Goal: Task Accomplishment & Management: Manage account settings

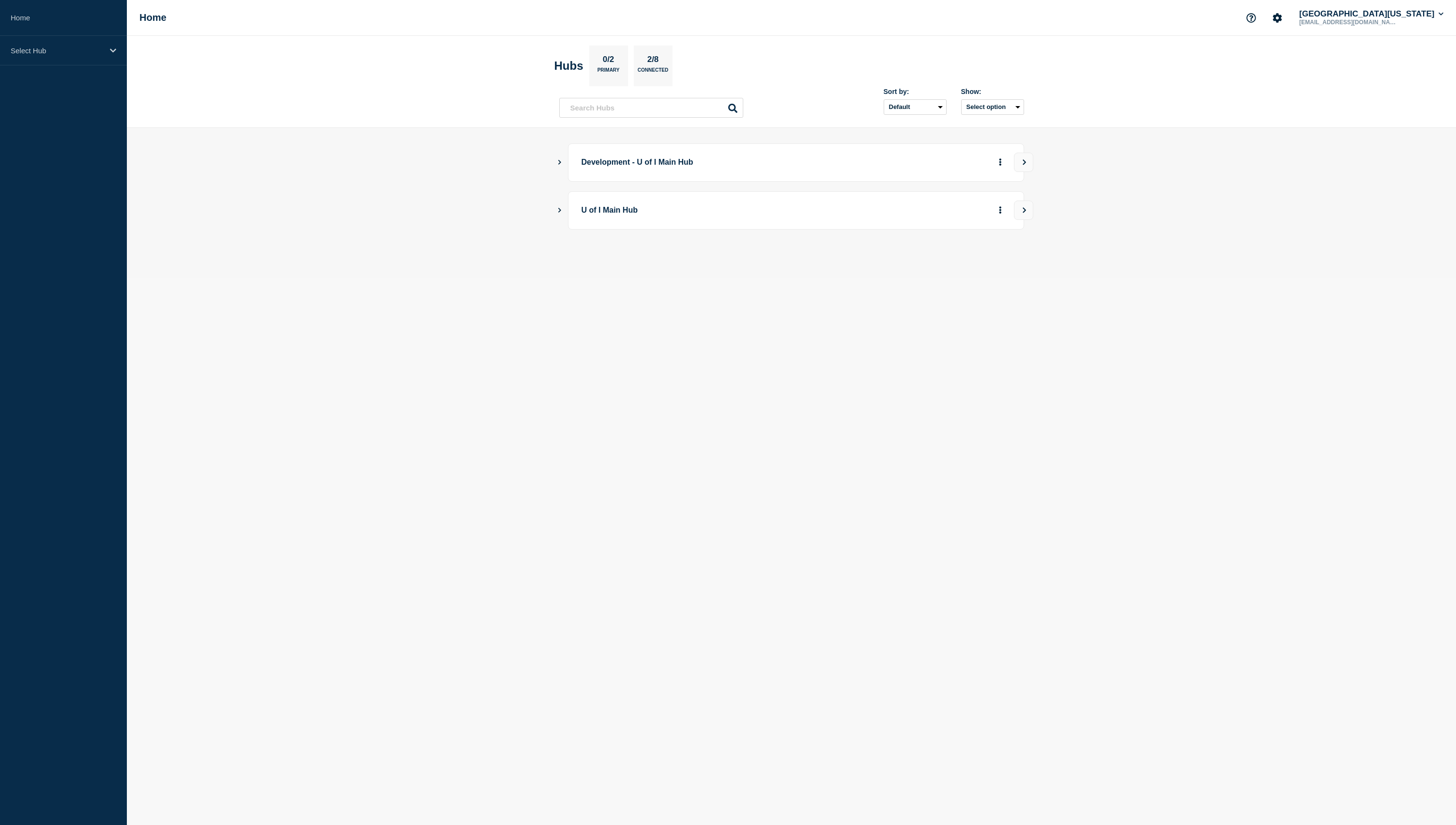
click at [559, 212] on icon "Show Connected Hubs" at bounding box center [560, 210] width 3 height 5
click at [802, 268] on div "2" at bounding box center [808, 260] width 31 height 18
click at [811, 263] on div "2" at bounding box center [808, 260] width 31 height 18
click at [970, 267] on button "See overview" at bounding box center [967, 259] width 52 height 19
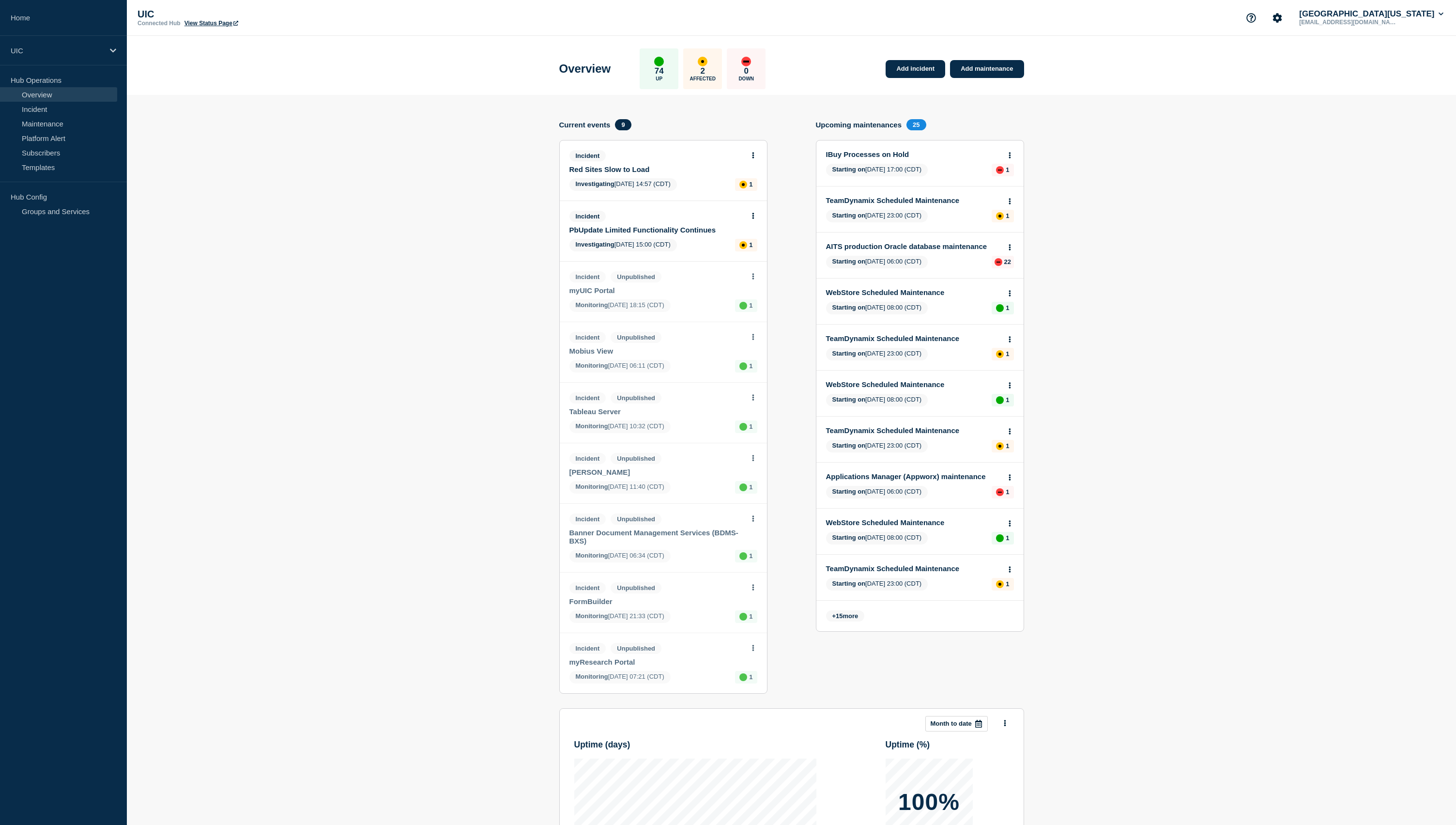
click at [617, 173] on link "Red Sites Slow to Load" at bounding box center [657, 169] width 175 height 8
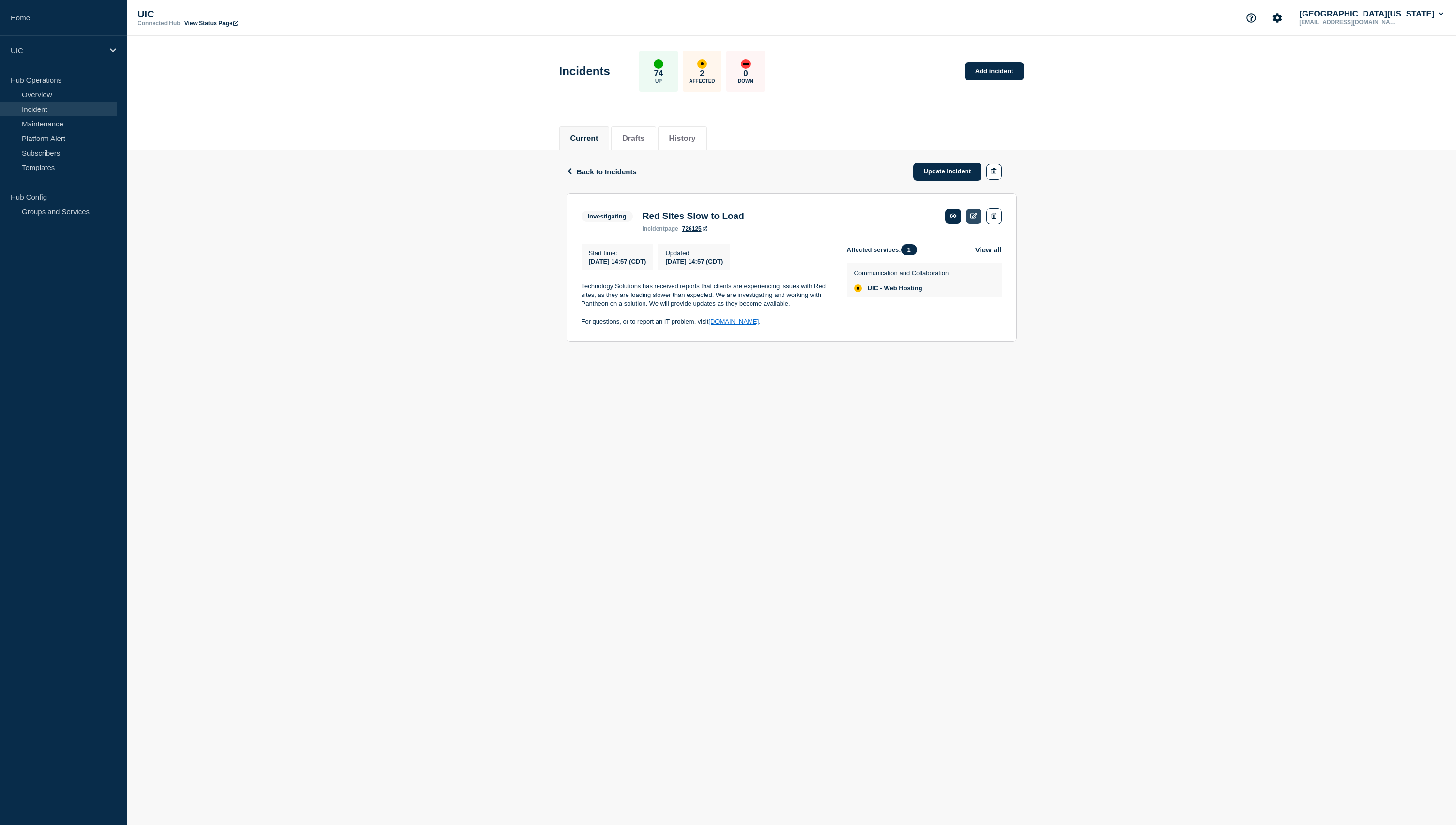
click at [979, 220] on link at bounding box center [974, 216] width 16 height 15
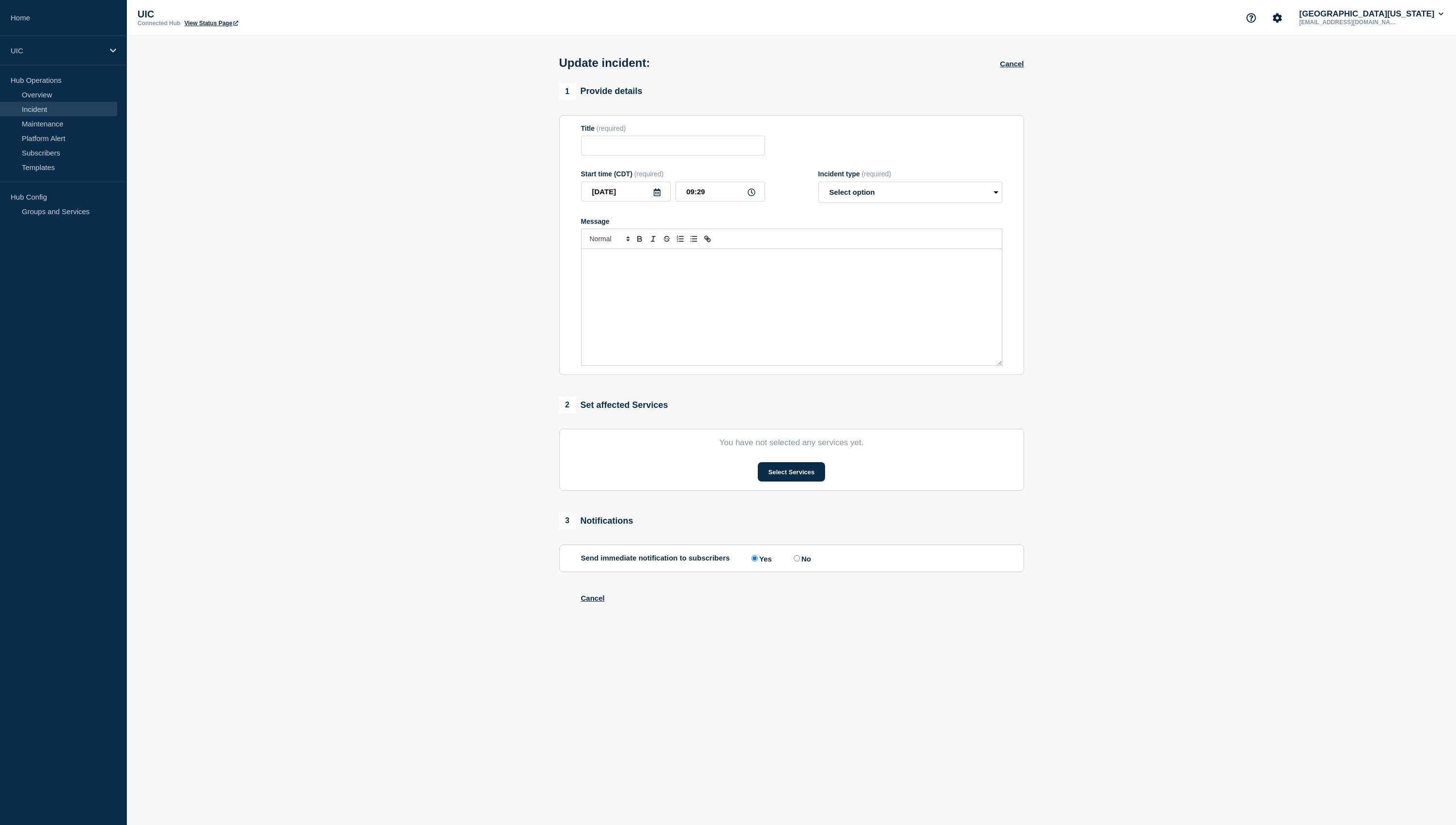
type input "Red Sites Slow to Load"
type input "[DATE]"
type input "14:57"
select select "investigating"
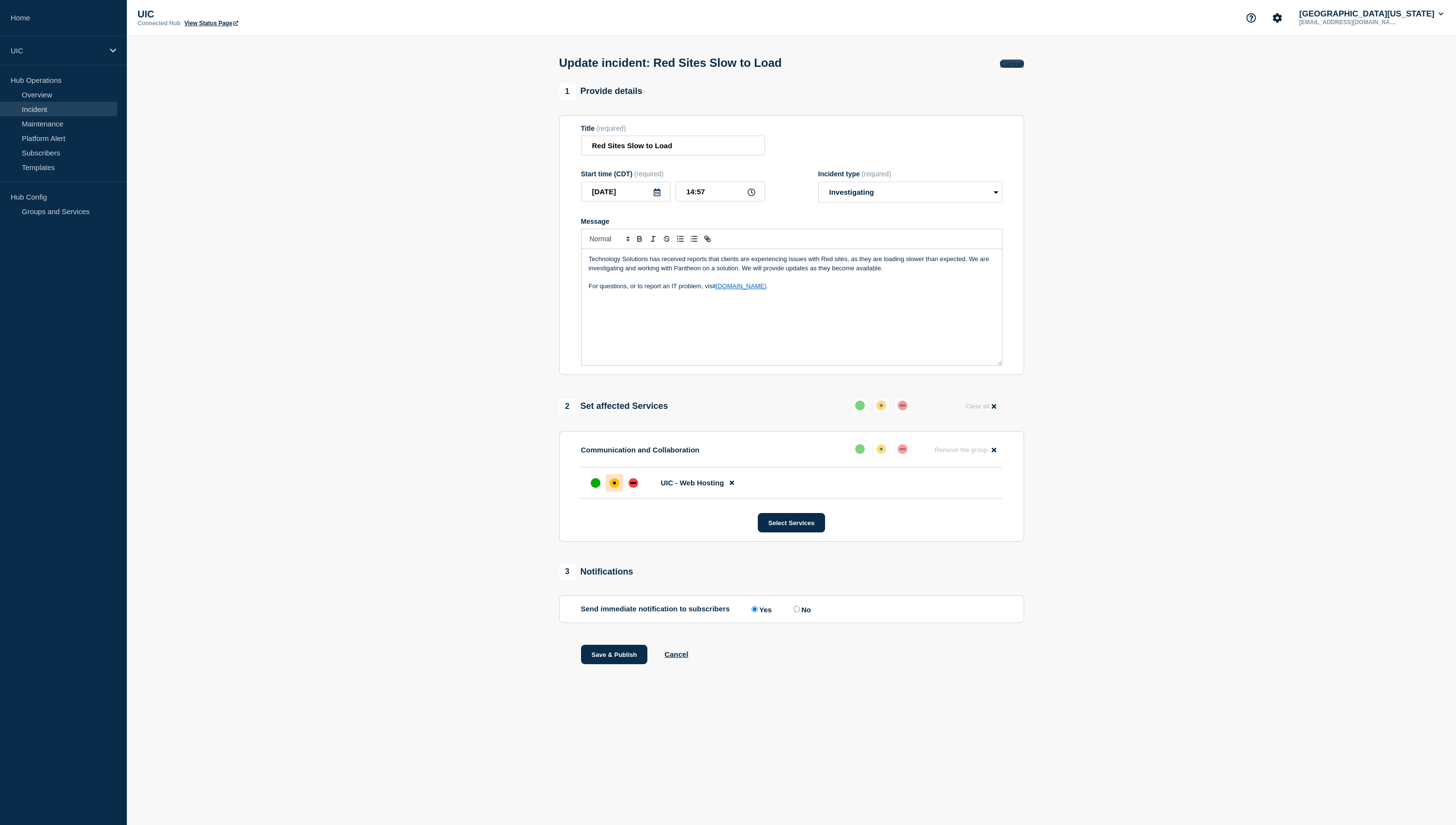
click at [1012, 63] on button "Cancel" at bounding box center [1012, 63] width 24 height 8
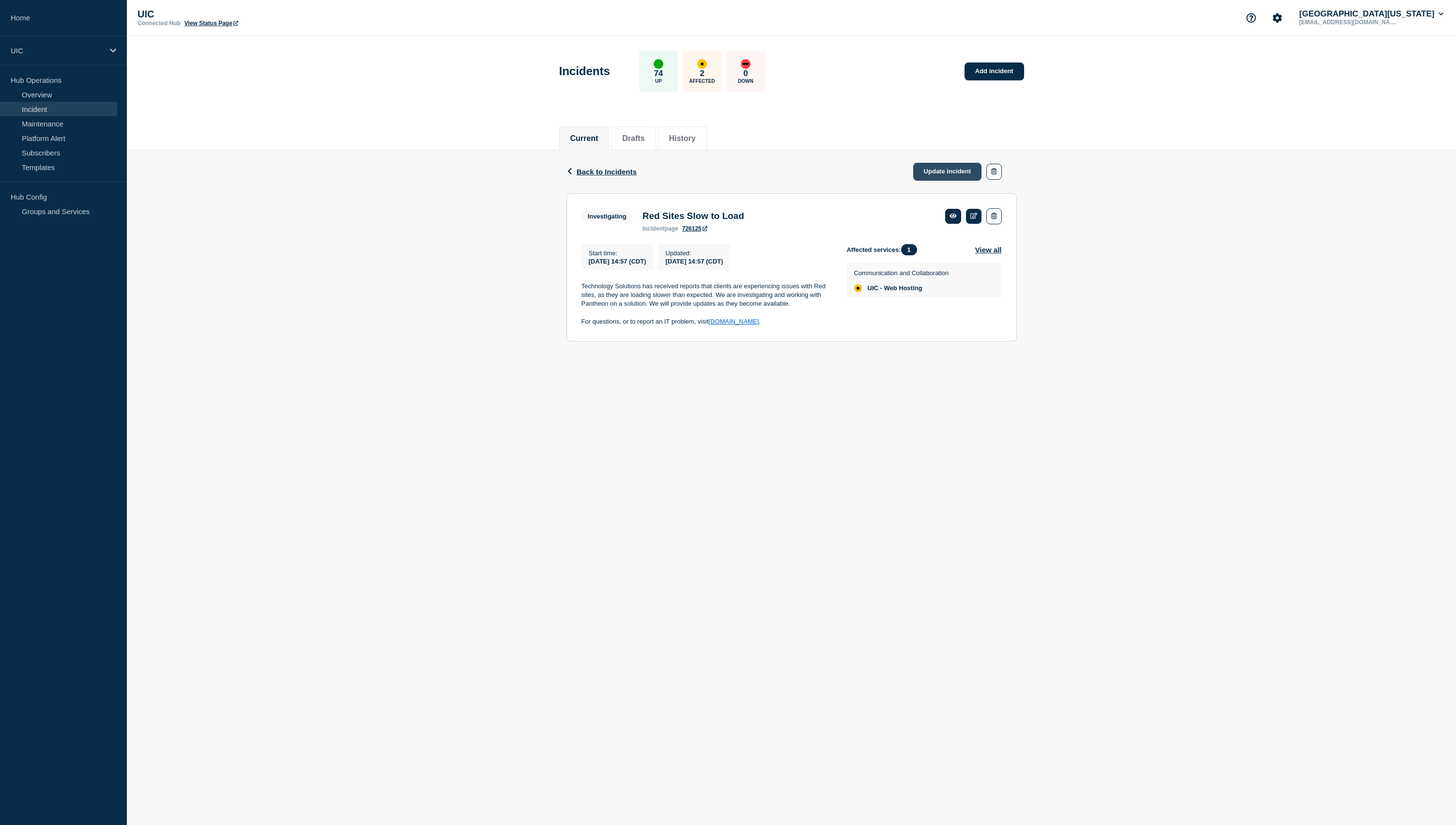
click at [953, 177] on link "Update incident" at bounding box center [947, 172] width 69 height 18
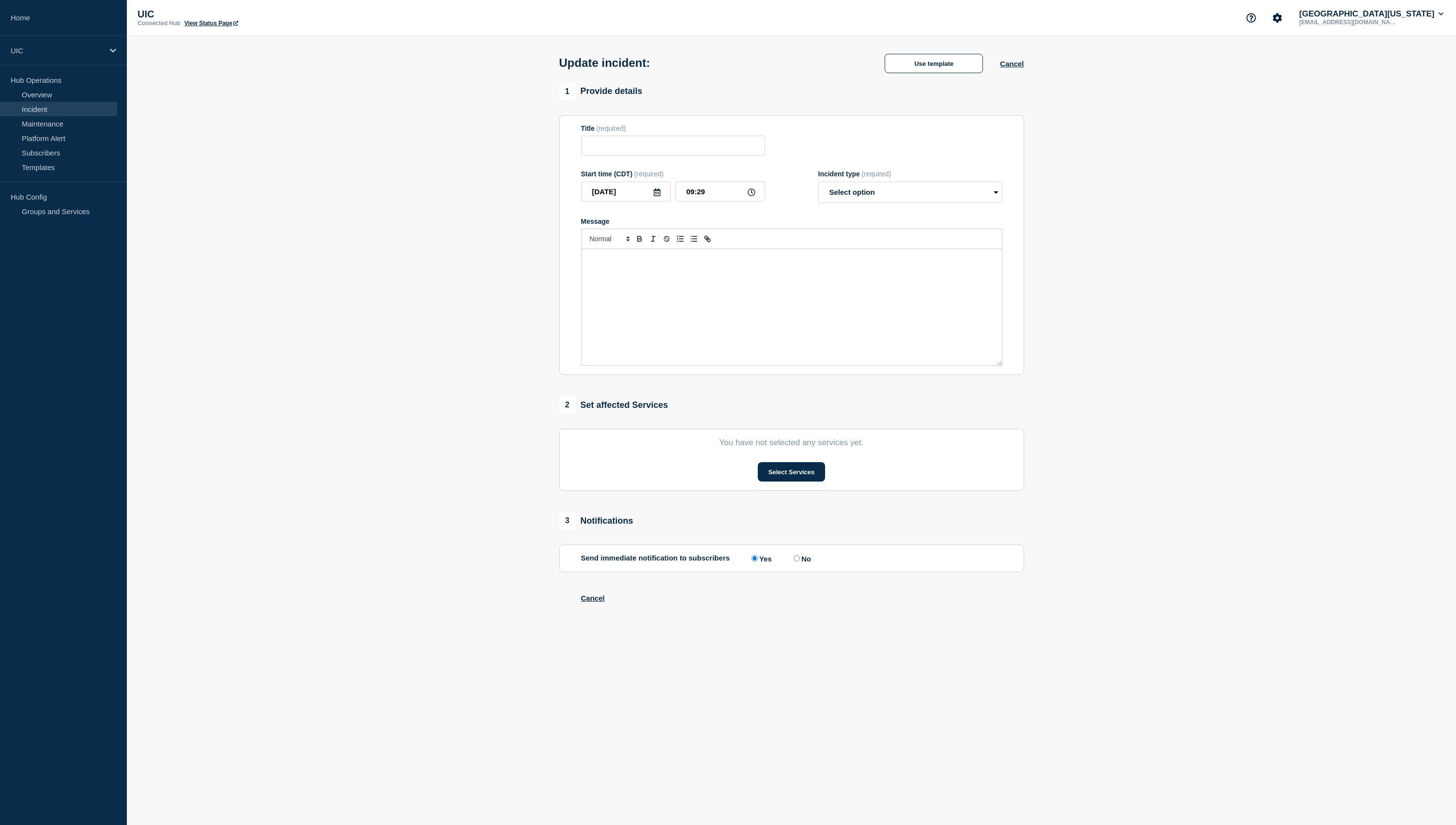
type input "Red Sites Slow to Load"
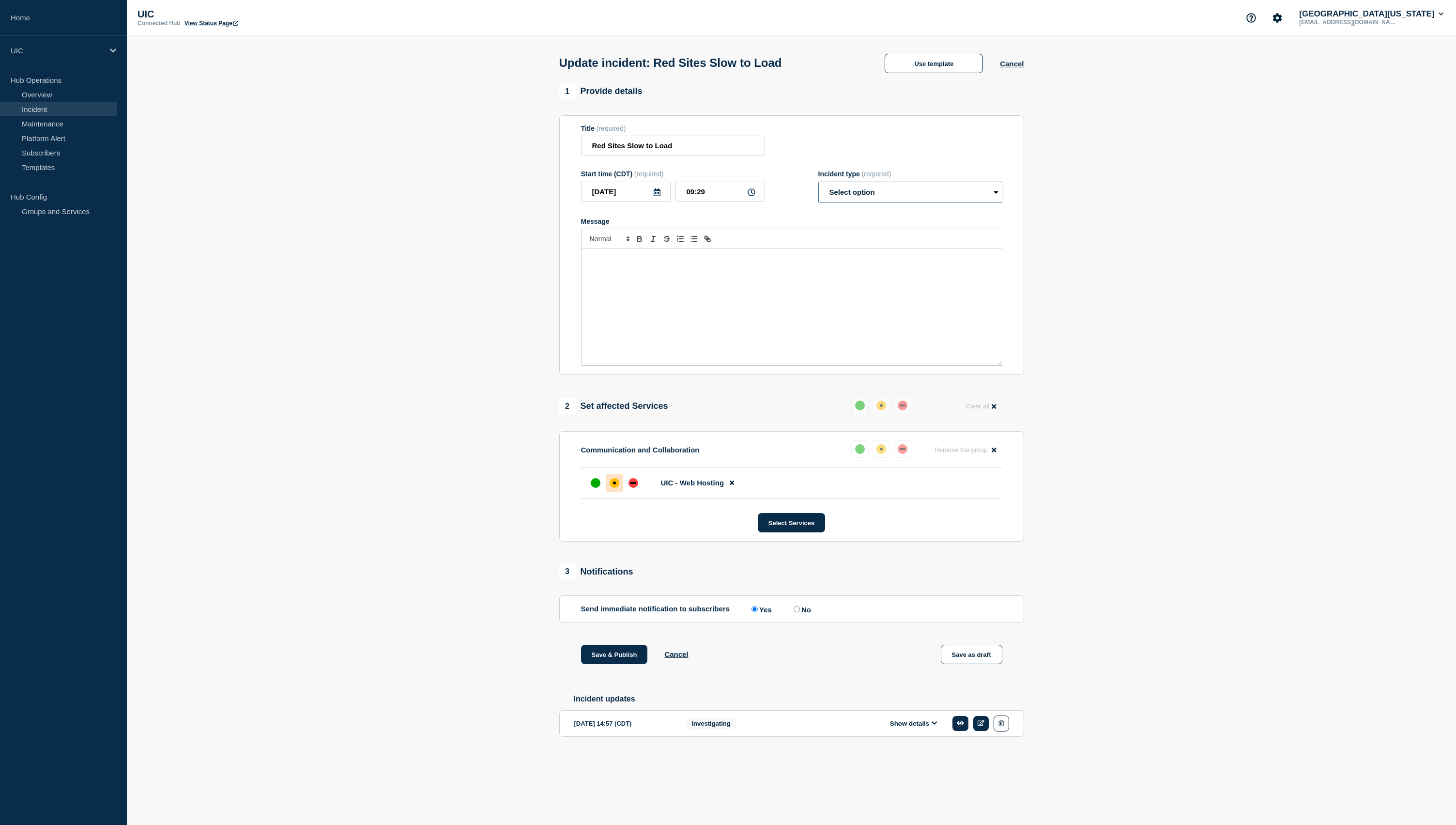
click at [854, 197] on select "Select option Investigating Identified Monitoring Resolved" at bounding box center [911, 192] width 184 height 21
select select "resolved"
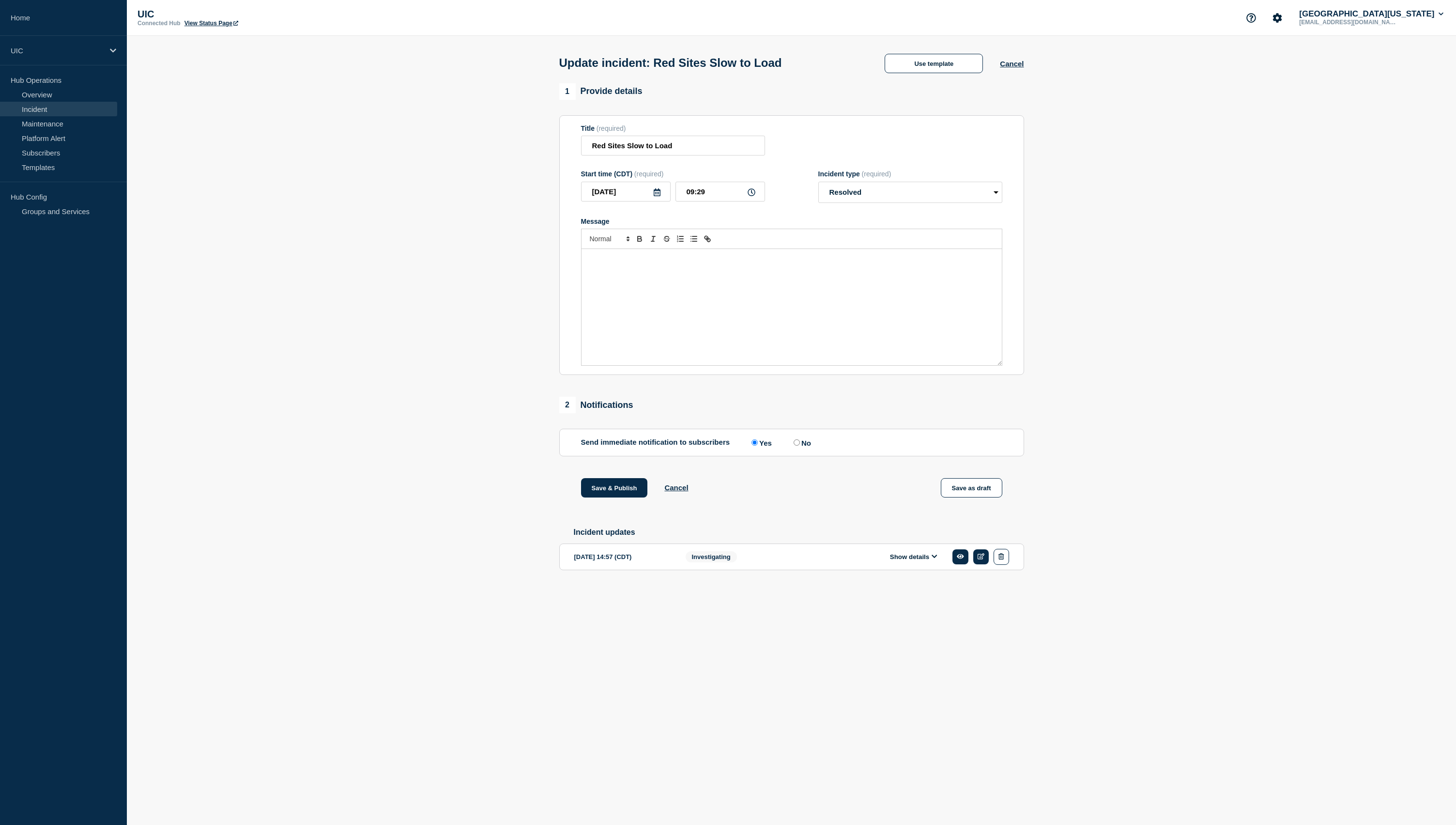
click at [657, 335] on div "Message" at bounding box center [791, 307] width 420 height 116
click at [741, 276] on div "One of the plugins were" at bounding box center [791, 307] width 420 height 116
click at [686, 263] on p "One of the plugins were" at bounding box center [791, 260] width 406 height 9
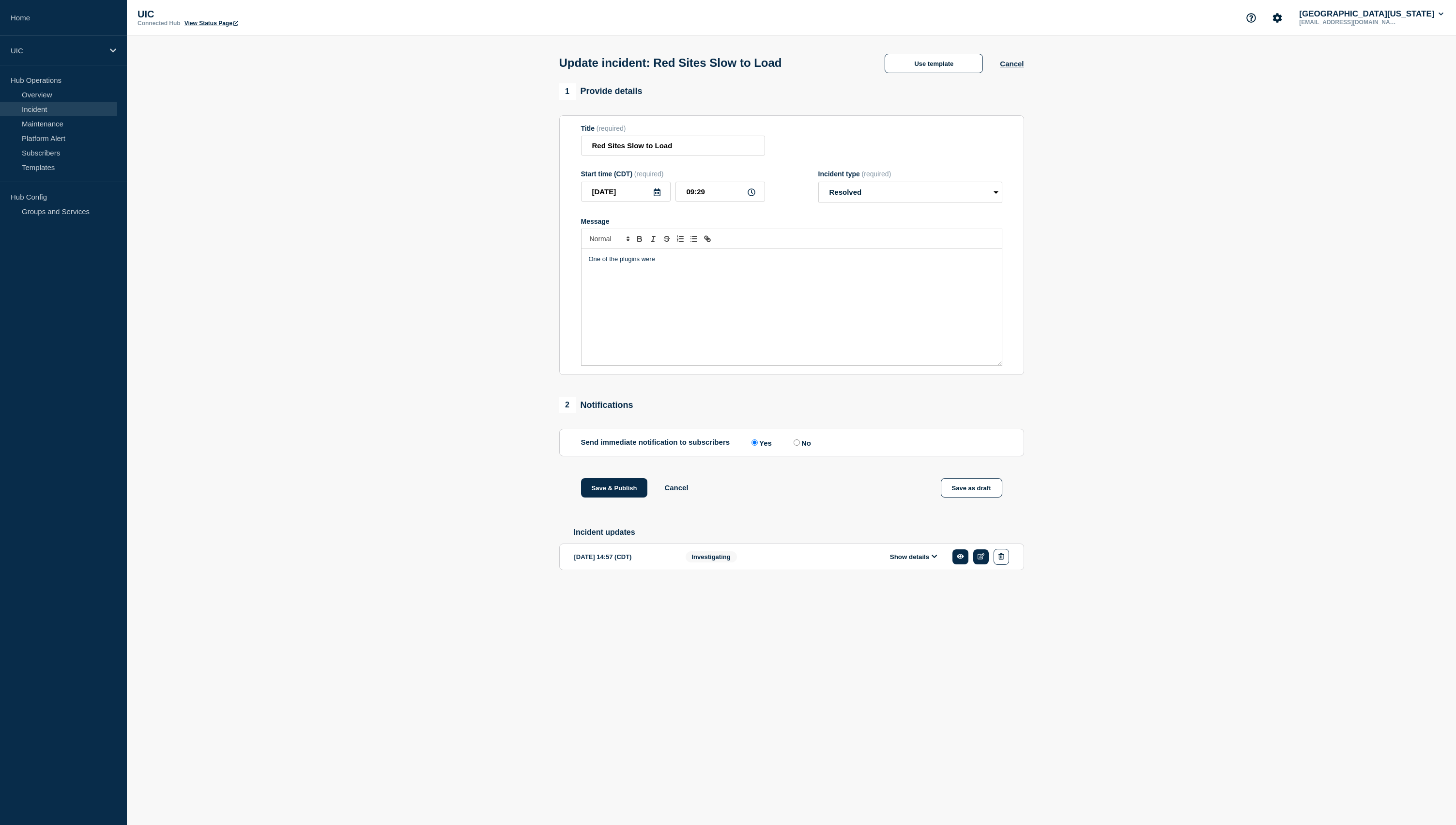
click at [686, 263] on p "One of the plugins were" at bounding box center [791, 260] width 406 height 9
click at [693, 274] on div "Upon investigtaion" at bounding box center [791, 307] width 420 height 116
click at [620, 263] on p "Upon investigtaion" at bounding box center [791, 260] width 406 height 9
click at [718, 279] on div "Upon investigation" at bounding box center [791, 307] width 420 height 116
click at [696, 263] on p "Upon investigation" at bounding box center [791, 260] width 406 height 9
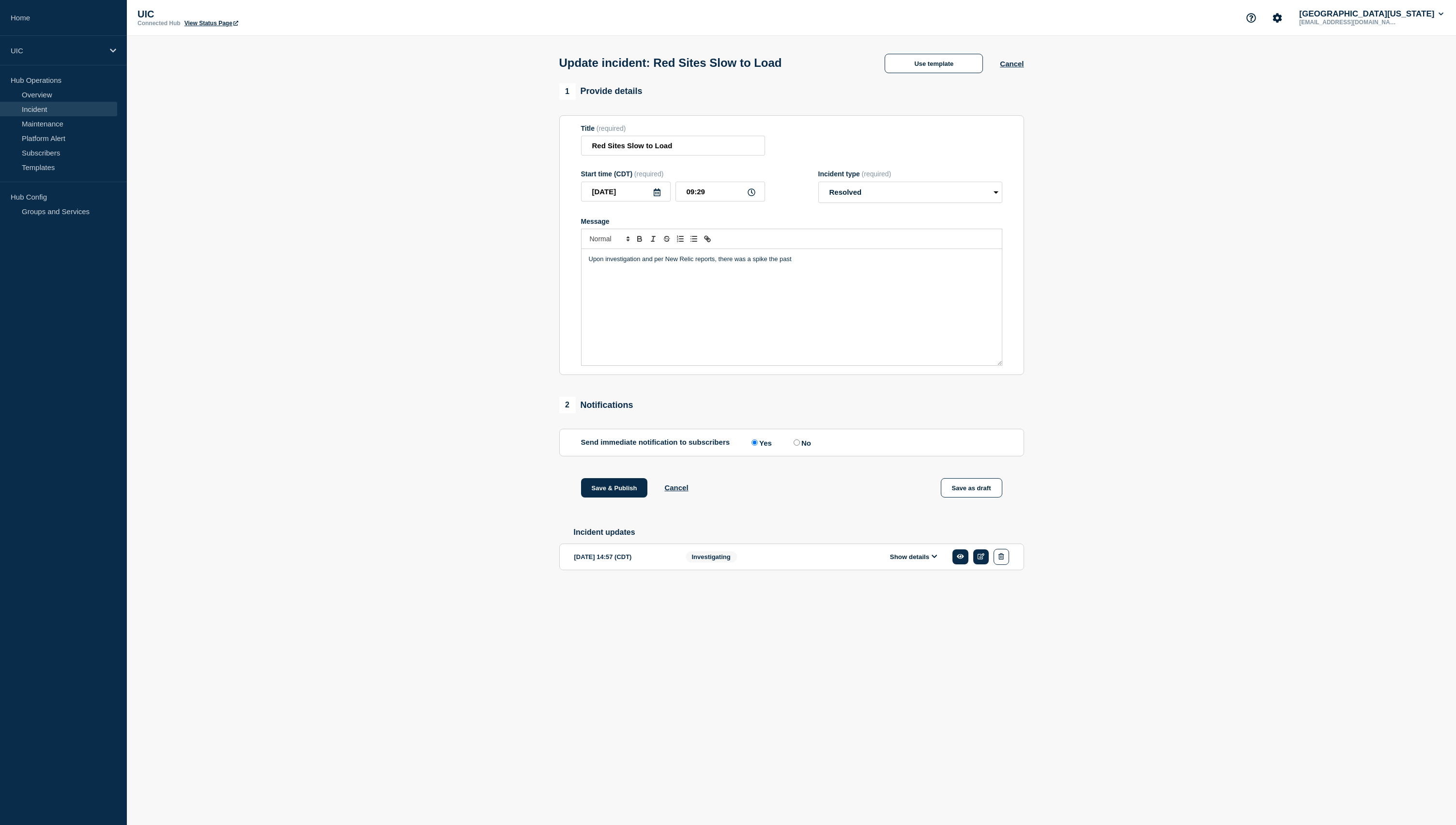
click at [752, 263] on p "Upon investigation and per New Relic reports, there was a spike the past" at bounding box center [791, 260] width 406 height 9
click at [788, 263] on p "Upon investigation and per New Relic reports, there was intermient spike the pa…" at bounding box center [791, 260] width 406 height 9
click at [842, 263] on p "Upon investigation and per New Relic reports, there was intermient spikes the p…" at bounding box center [791, 260] width 406 height 9
click at [914, 268] on p "Upon investigation and per New Relic reports, there was intermient spikes the p…" at bounding box center [791, 264] width 406 height 18
click at [703, 273] on p "Upon investigation and per New Relic reports, there was intermient spikes the p…" at bounding box center [791, 264] width 406 height 18
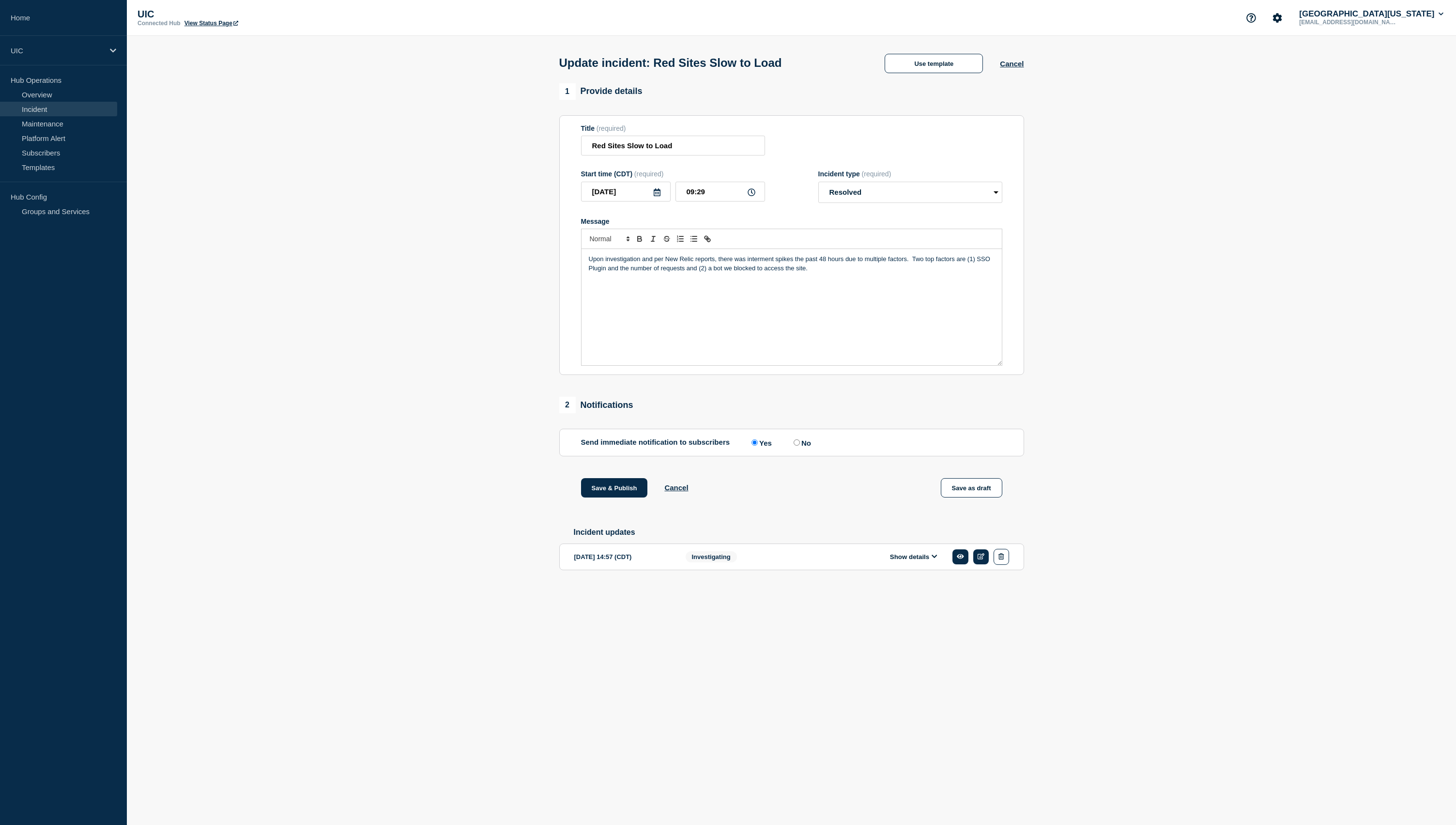
click at [757, 270] on p "Upon investigation and per New Relic reports, there was interment spikes the pa…" at bounding box center [791, 264] width 406 height 18
click at [774, 299] on div "Upon investigation and per New Relic reports, there was intermeient spikes the …" at bounding box center [791, 307] width 420 height 116
click at [780, 268] on p "Upon investigation and per New Relic reports, there was intermeient spikes the …" at bounding box center [791, 264] width 406 height 18
click at [738, 270] on p "Upon investigation and per New Relic reports, there was intermittent spikes the…" at bounding box center [791, 264] width 406 height 18
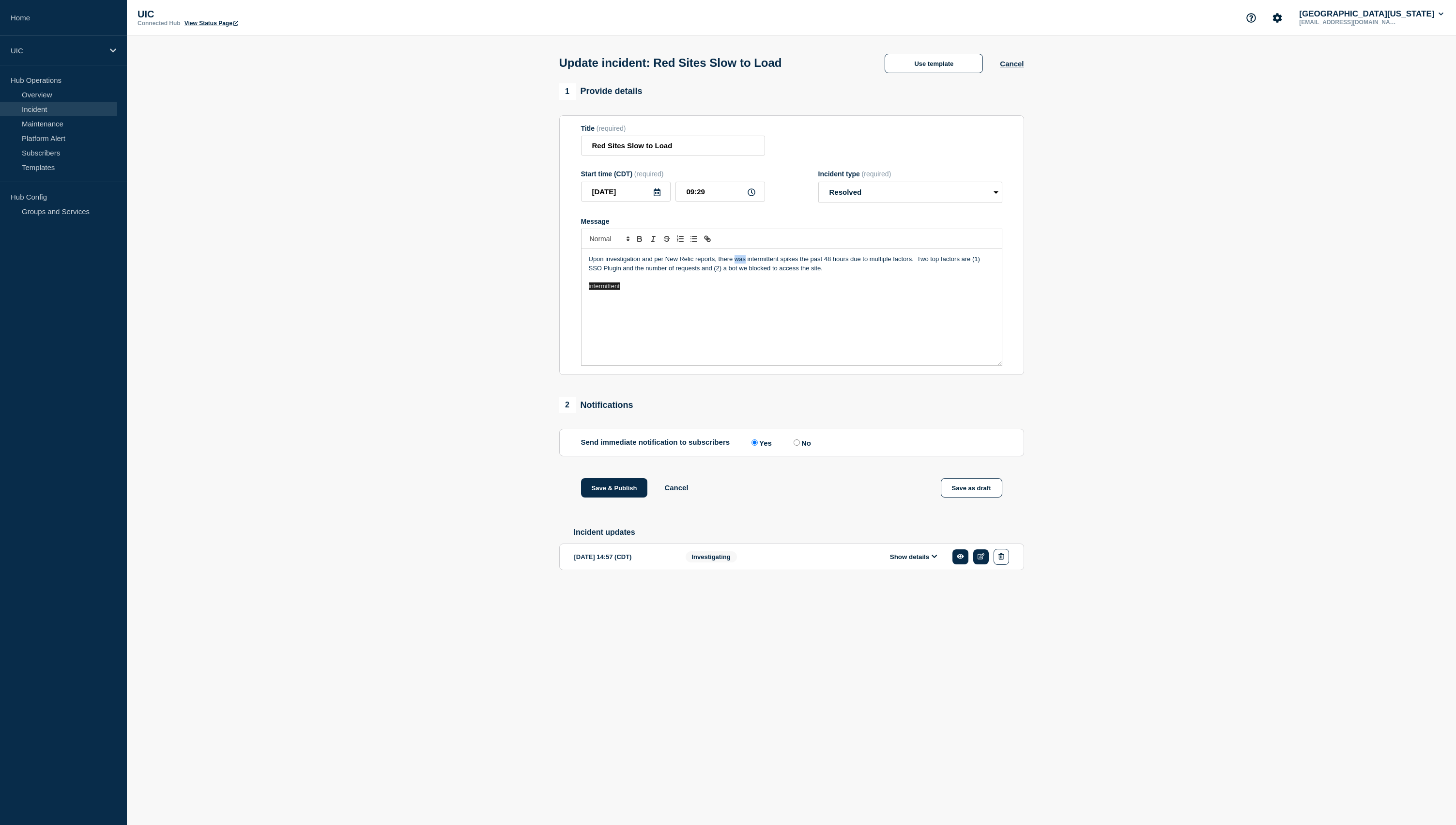
click at [738, 270] on p "Upon investigation and per New Relic reports, there was intermittent spikes the…" at bounding box center [791, 264] width 406 height 18
click at [636, 290] on p "intermittent" at bounding box center [791, 286] width 406 height 9
click at [703, 273] on p "Upon investigation and per New Relic reports, there were intermittent spikes th…" at bounding box center [791, 264] width 406 height 18
drag, startPoint x: 645, startPoint y: 277, endPoint x: 587, endPoint y: 278, distance: 58.0
click at [587, 278] on div "Upon investigation and per New Relic reports, there were intermittent spikes th…" at bounding box center [791, 307] width 420 height 116
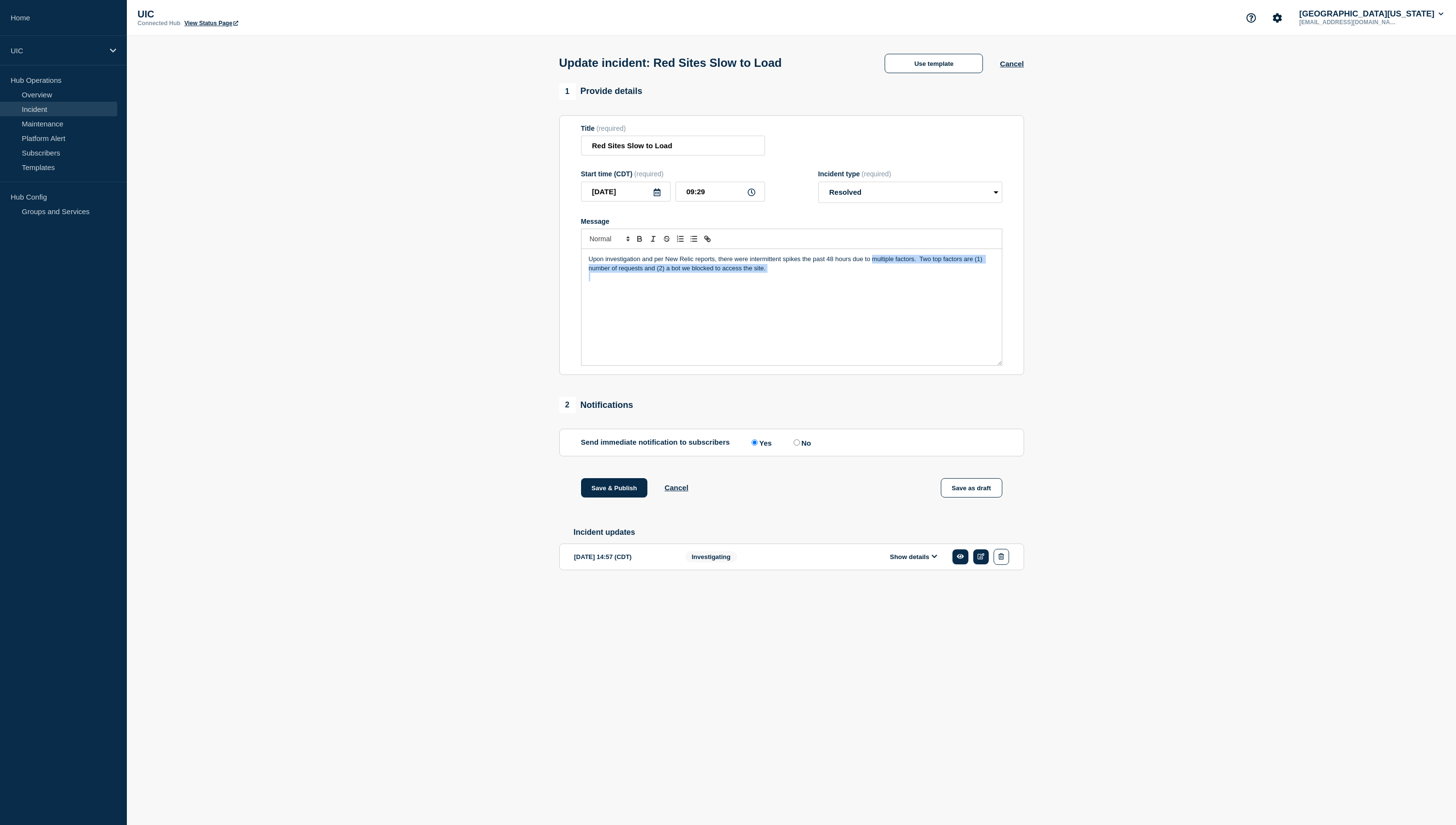
drag, startPoint x: 861, startPoint y: 285, endPoint x: 873, endPoint y: 270, distance: 19.2
click at [873, 270] on div "Upon investigation and per New Relic reports, there were intermittent spikes th…" at bounding box center [791, 307] width 420 height 116
click at [948, 269] on p "Upon investigation and per New Relic reports, there were intermittent spikes th…" at bounding box center [791, 264] width 406 height 18
click at [927, 263] on p "Upon investigation and per New Relic reports, there were intermittent spikes th…" at bounding box center [791, 260] width 406 height 9
click at [791, 273] on p "Upon investigation and per New Relic reports, there were intermittent spikes th…" at bounding box center [791, 264] width 406 height 18
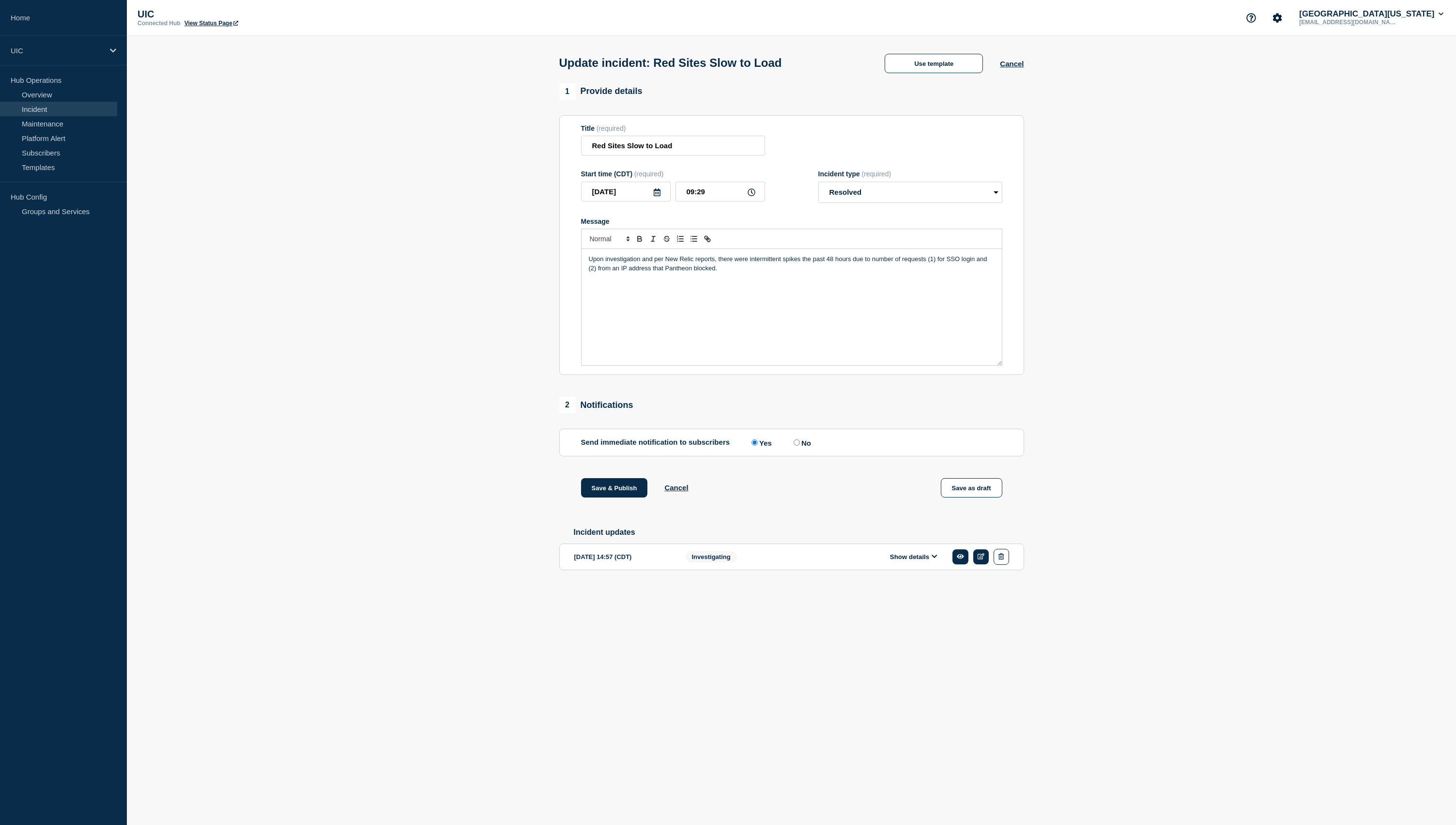
click at [979, 269] on p "Upon investigation and per New Relic reports, there were intermittent spikes th…" at bounding box center [791, 264] width 406 height 18
click at [976, 271] on p "Upon investigation and per New Relic reports, there were intermittent spikes th…" at bounding box center [791, 264] width 406 height 18
click at [1095, 276] on section "1 Provide details Title (required) Red Sites Slow to Load Start time (CDT) (req…" at bounding box center [791, 342] width 1329 height 518
click at [625, 498] on button "Save & Publish" at bounding box center [615, 488] width 67 height 19
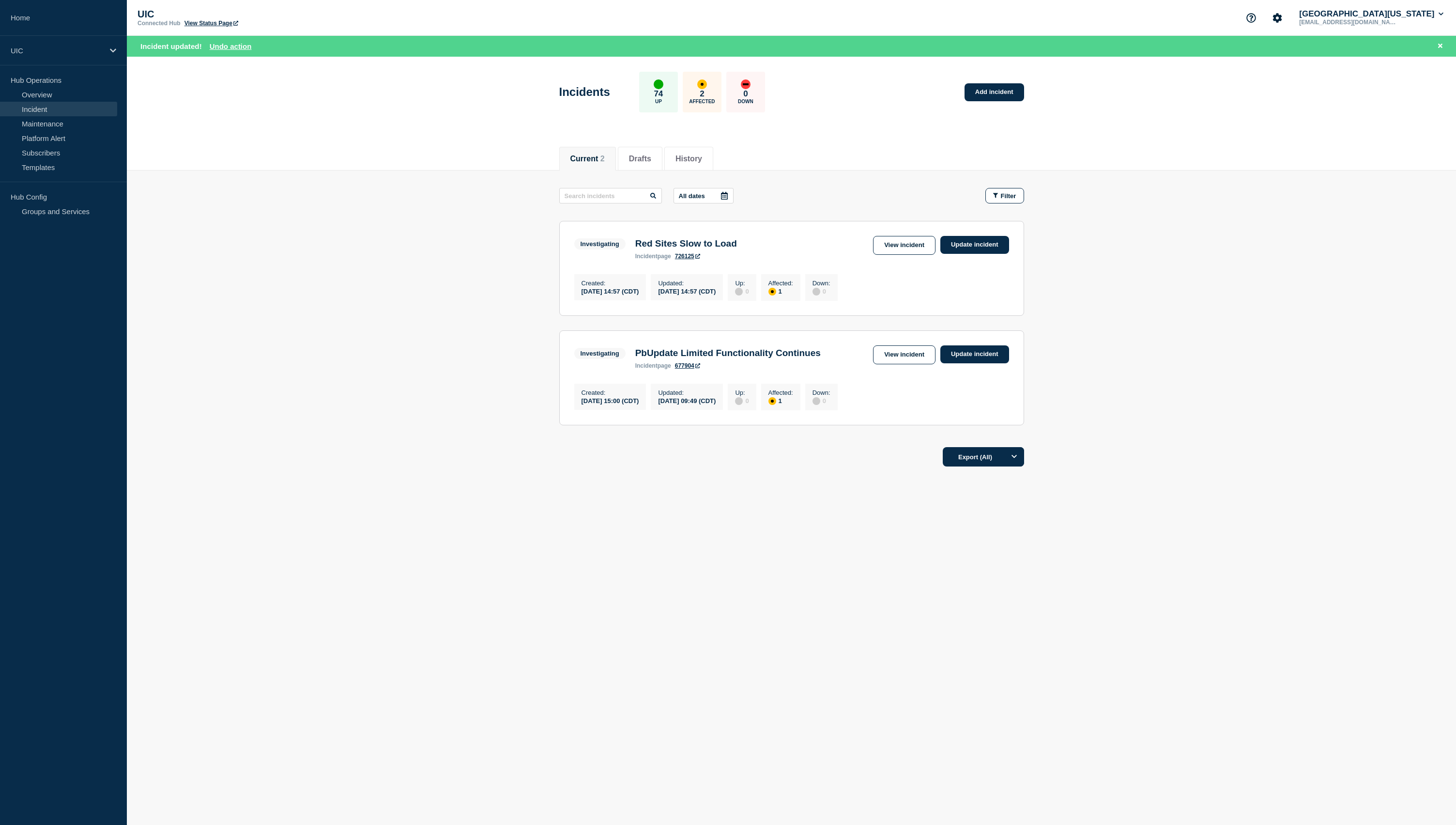
click at [704, 87] on div "2 Affected" at bounding box center [702, 91] width 39 height 41
click at [644, 156] on button "Drafts" at bounding box center [640, 159] width 22 height 9
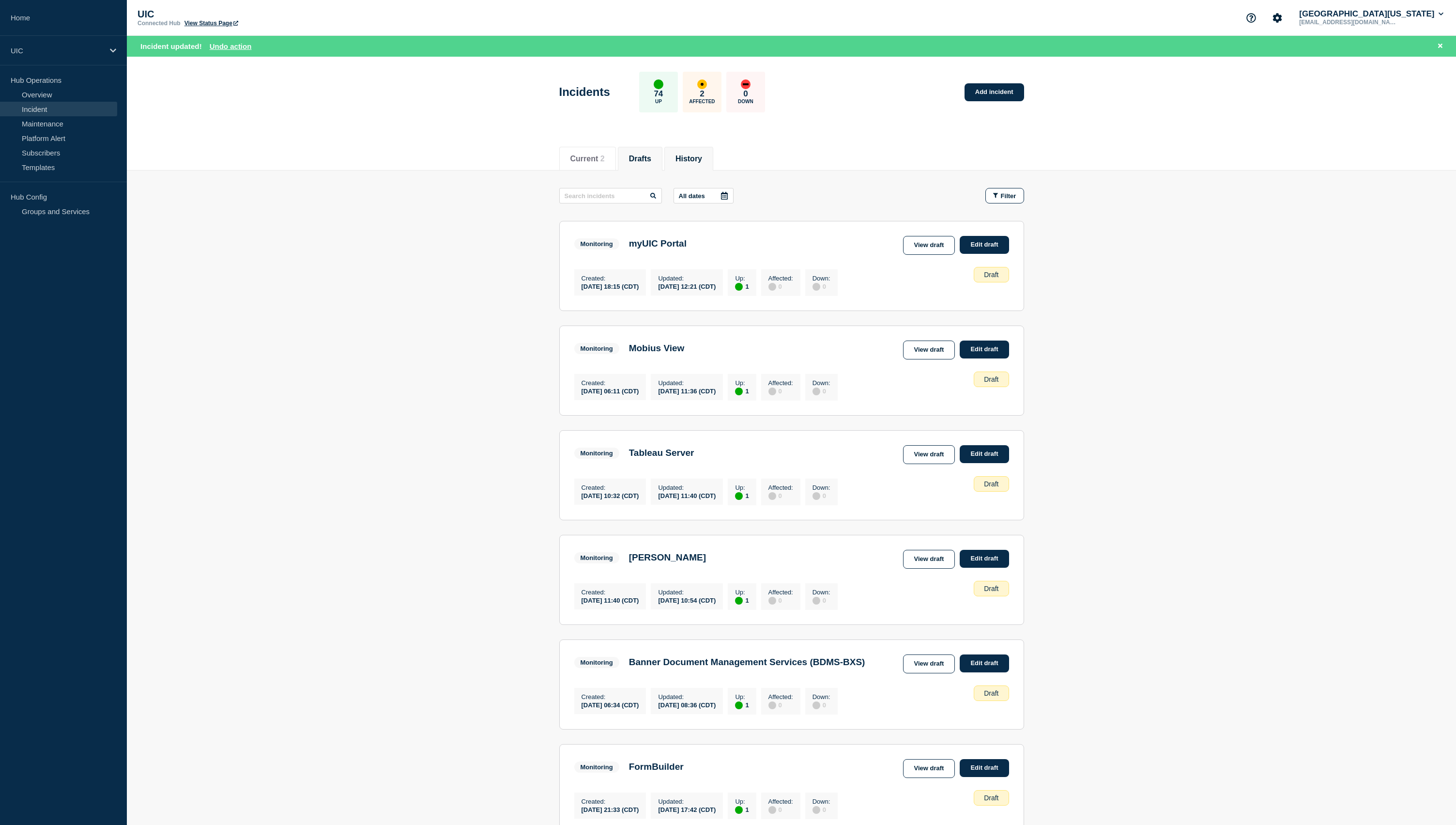
click at [686, 158] on button "History" at bounding box center [689, 159] width 27 height 9
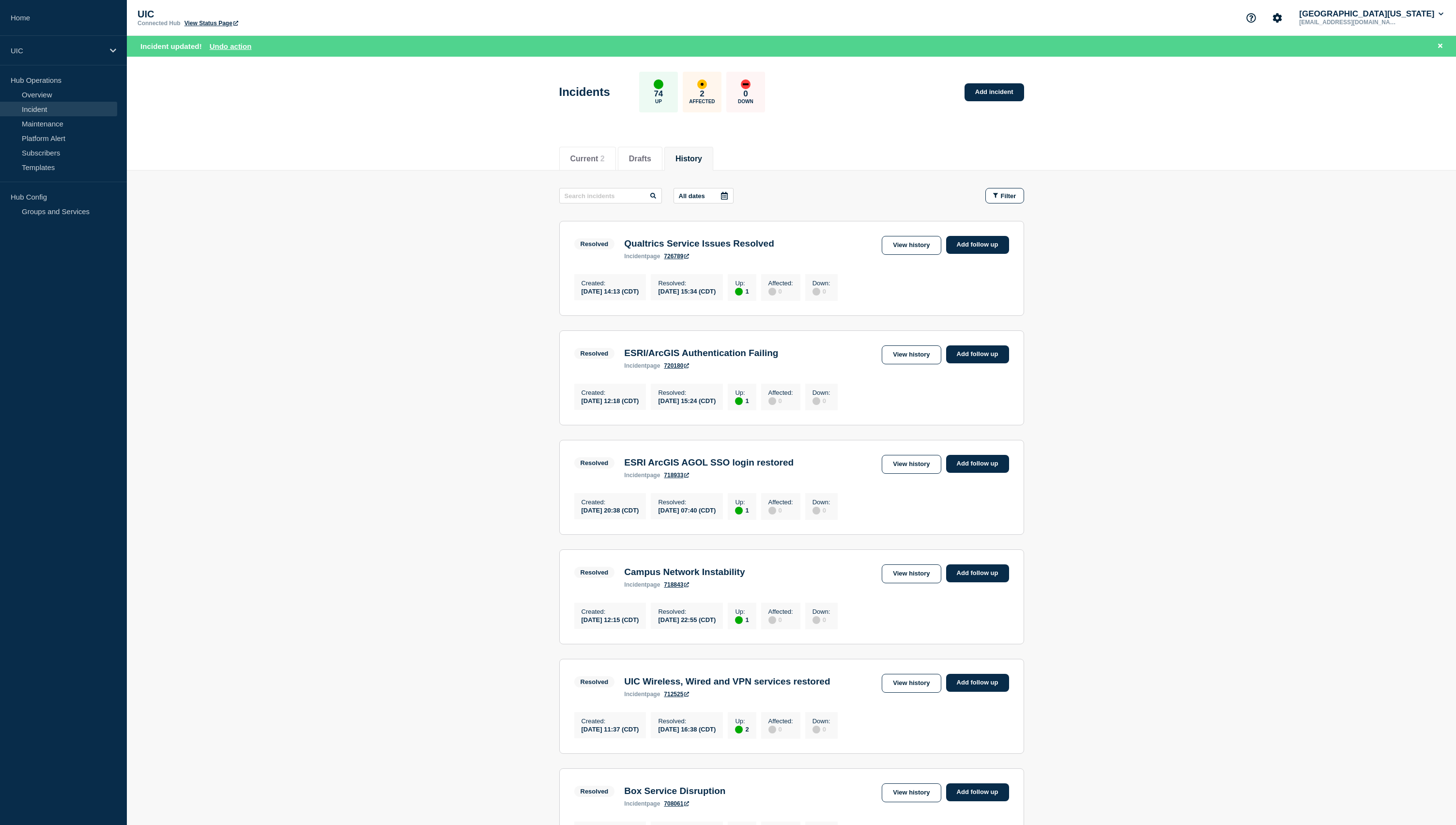
click at [66, 110] on link "Incident" at bounding box center [58, 109] width 117 height 15
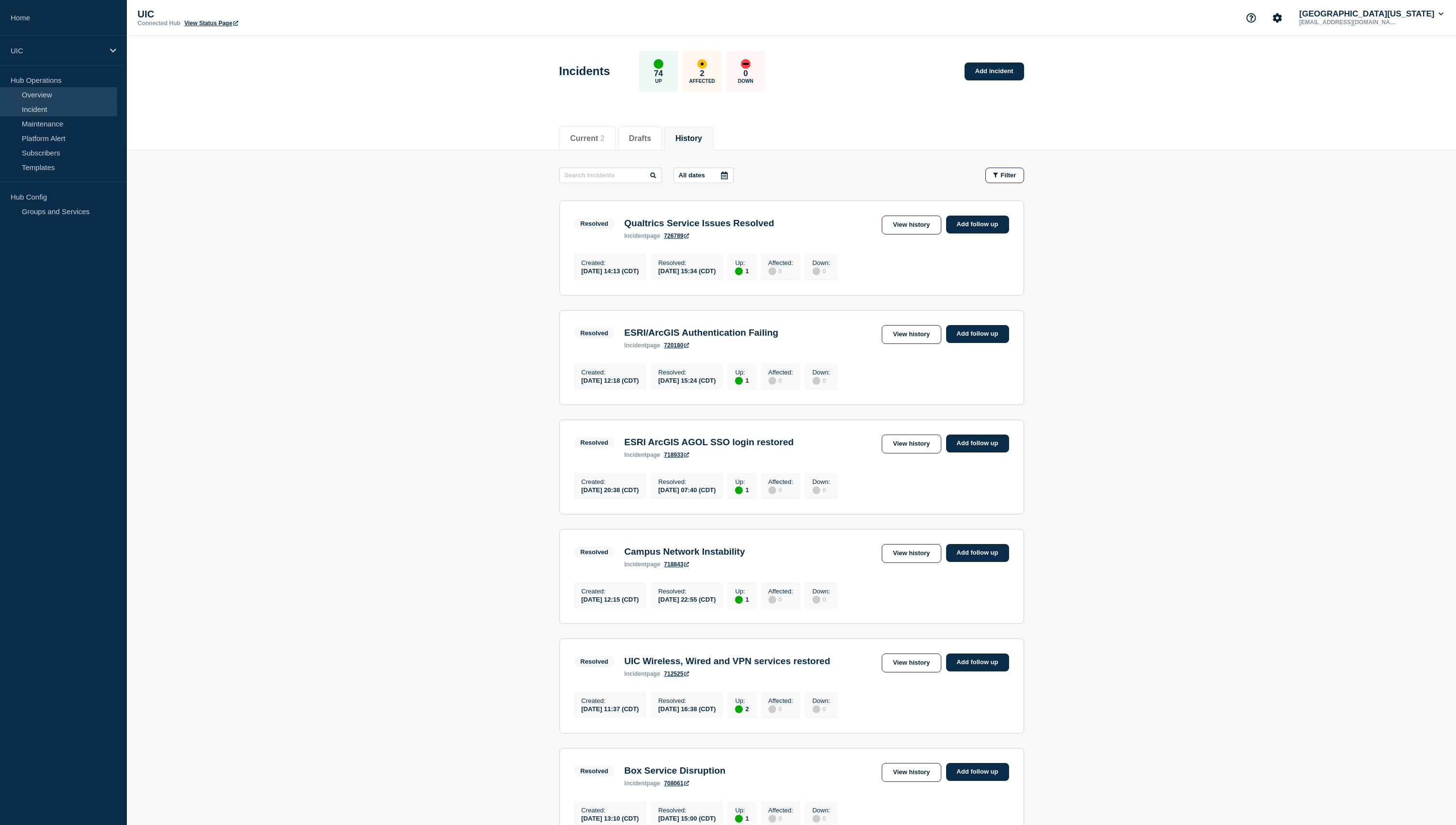
click at [34, 94] on link "Overview" at bounding box center [58, 94] width 117 height 15
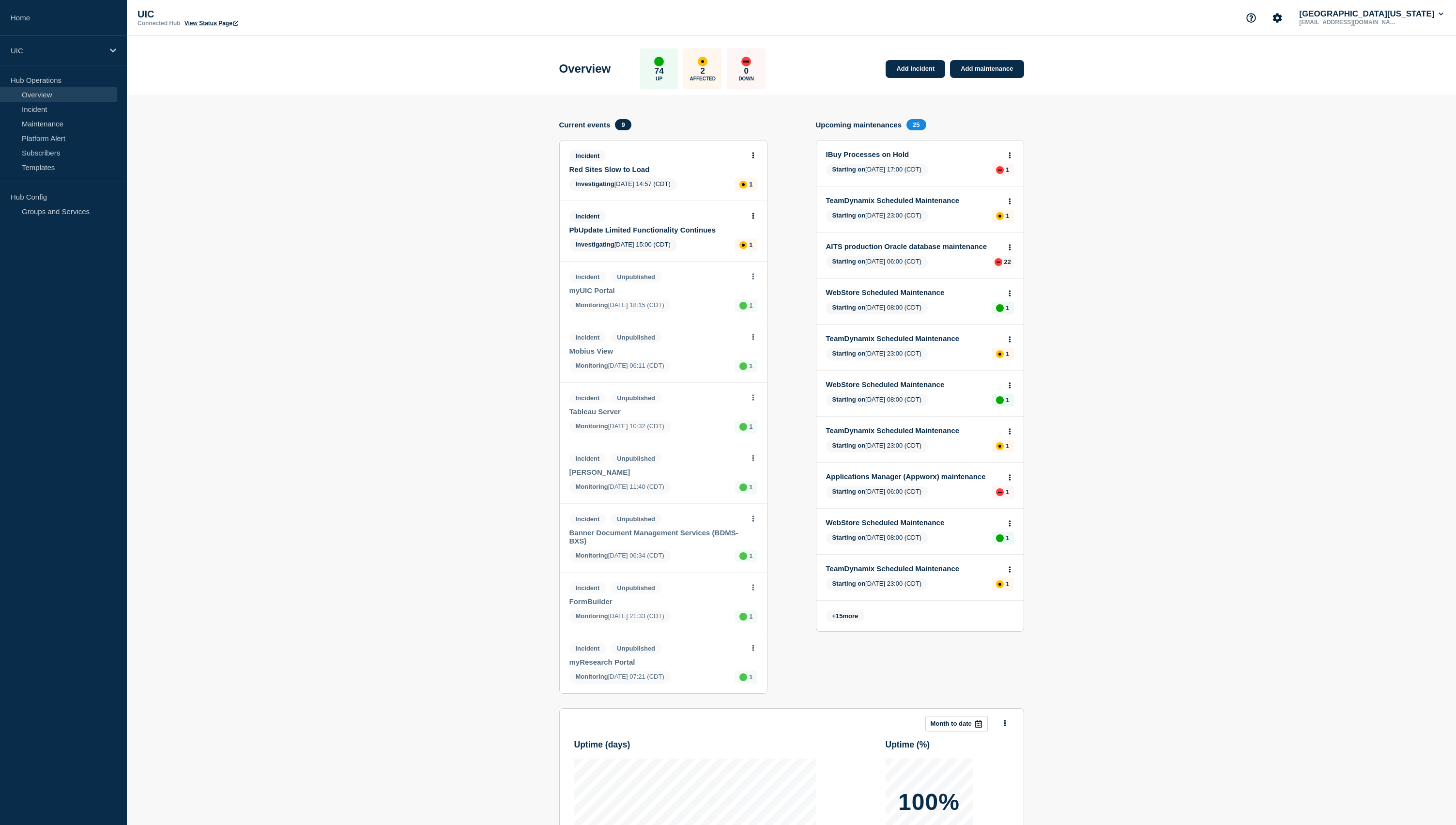
click at [702, 75] on p "2" at bounding box center [703, 71] width 4 height 10
click at [701, 60] on div "affected" at bounding box center [702, 61] width 10 height 10
click at [697, 191] on div "Investigating [DATE] 14:57 (CDT) 1" at bounding box center [663, 184] width 188 height 13
click at [631, 173] on link "Red Sites Slow to Load" at bounding box center [657, 169] width 175 height 8
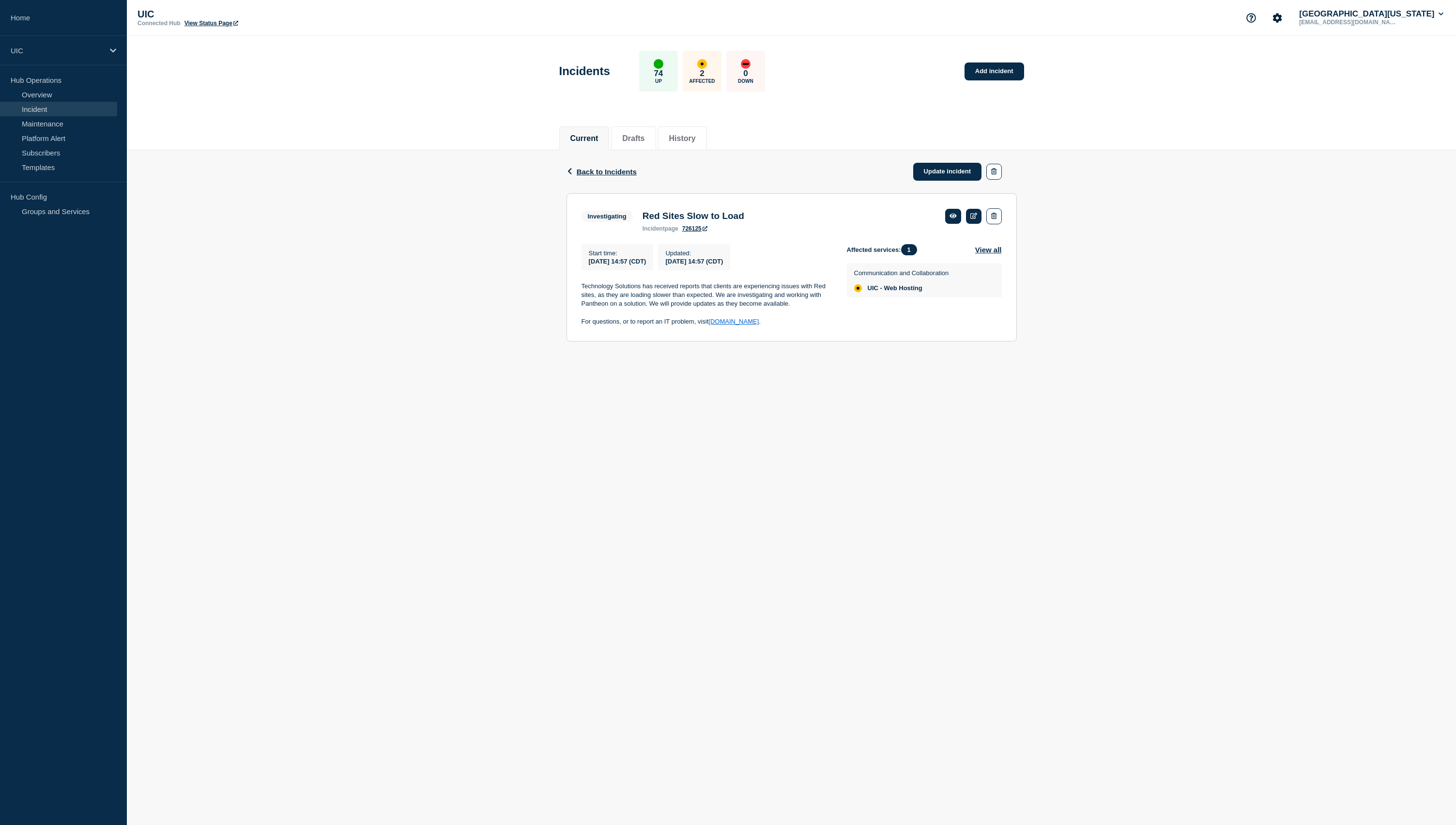
click at [900, 292] on span "UIC - Web Hosting" at bounding box center [895, 288] width 55 height 8
click at [973, 223] on link at bounding box center [974, 216] width 16 height 15
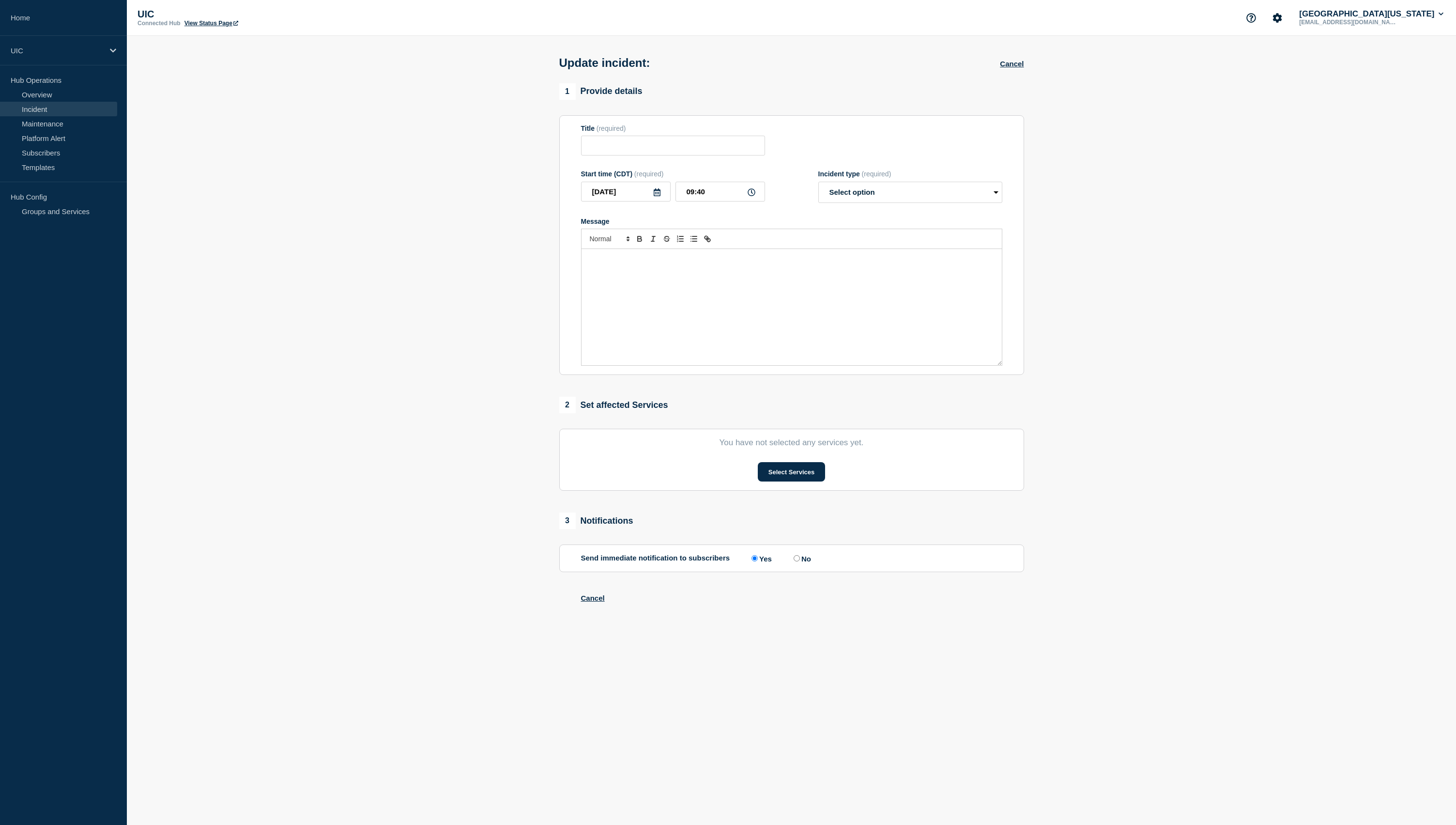
type input "Red Sites Slow to Load"
type input "[DATE]"
type input "14:57"
select select "investigating"
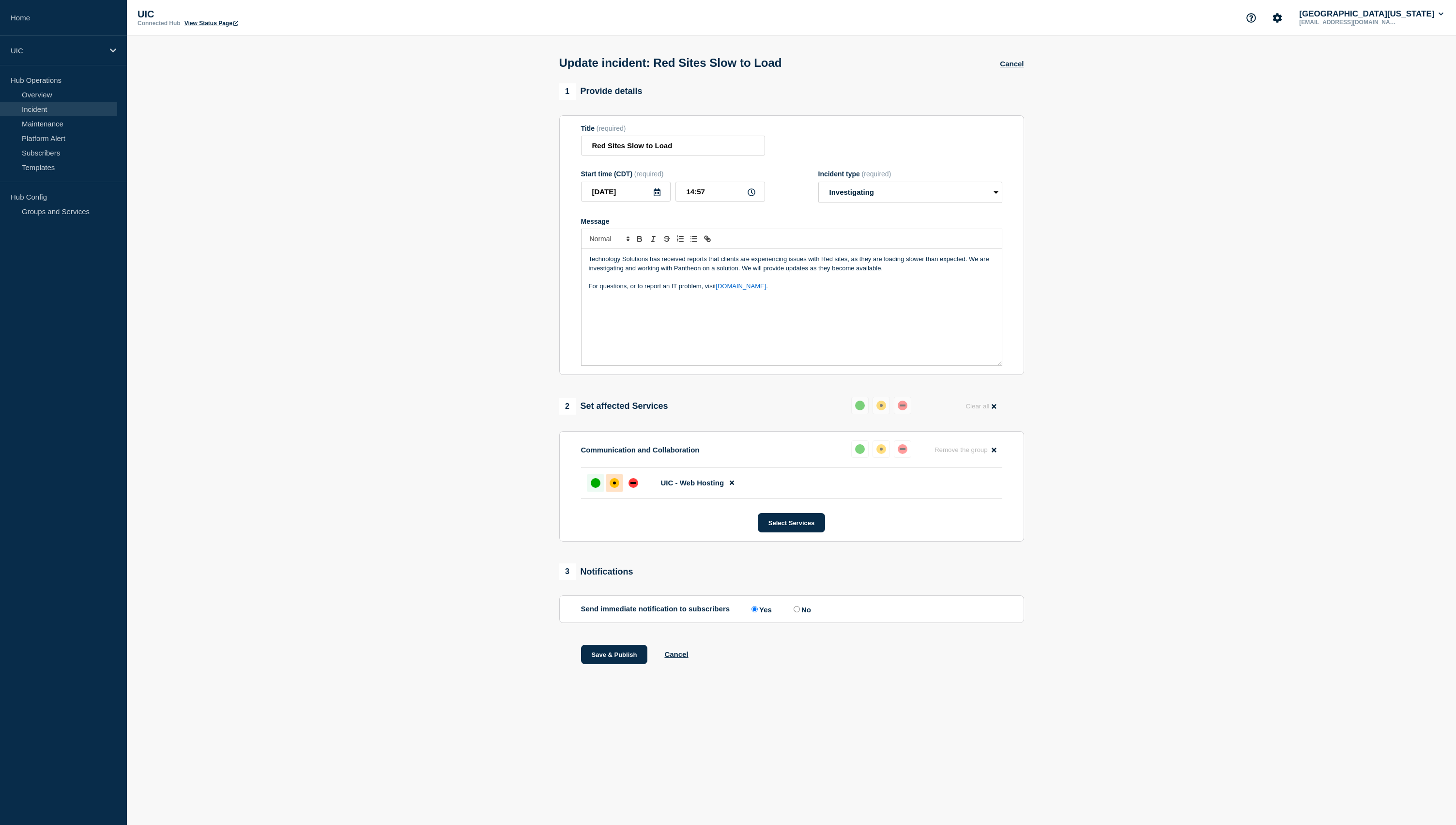
click at [598, 488] on div "up" at bounding box center [595, 483] width 10 height 10
click at [602, 664] on button "Save & Publish" at bounding box center [615, 655] width 67 height 19
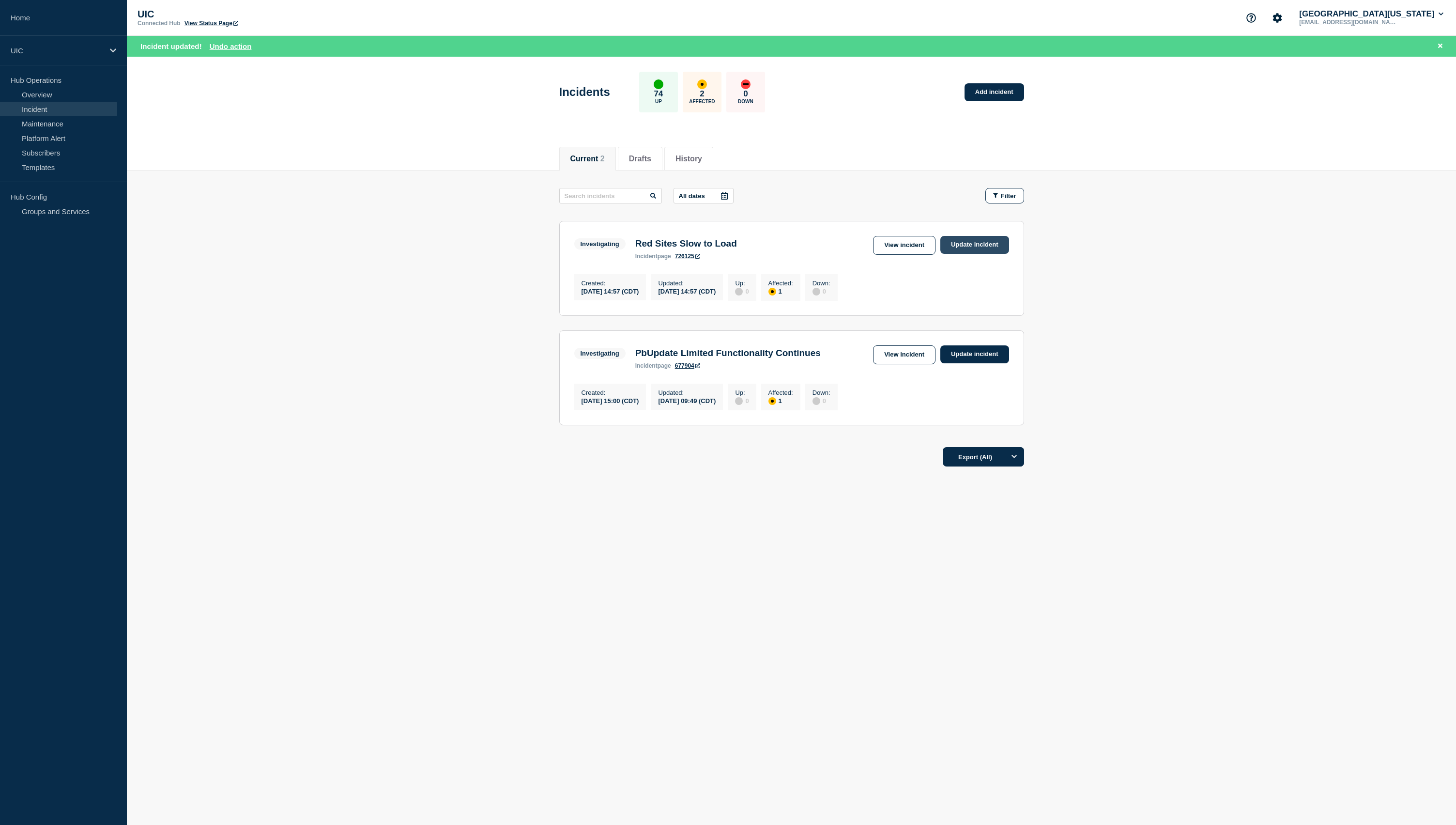
click at [962, 248] on link "Update incident" at bounding box center [974, 245] width 69 height 18
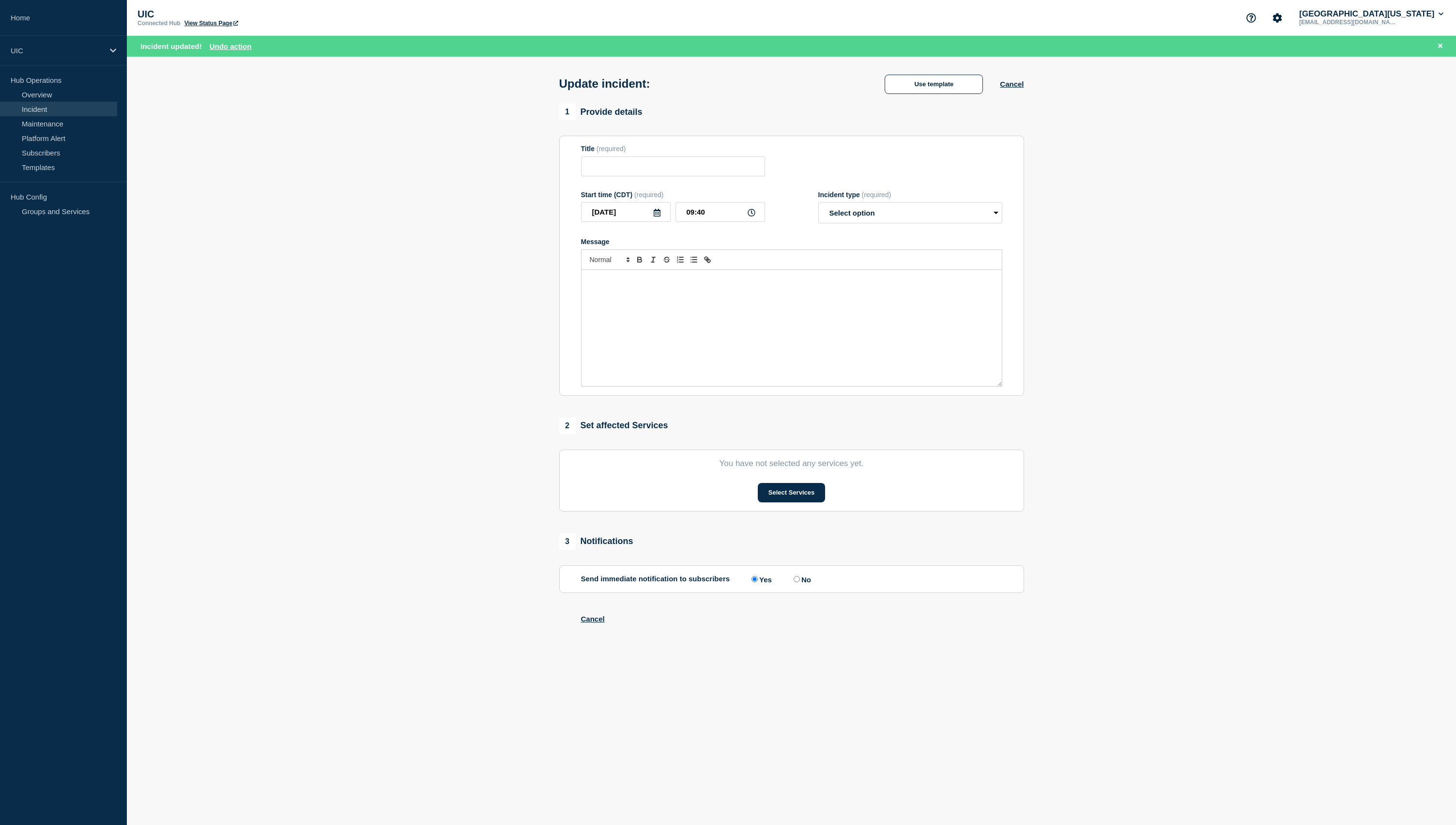
type input "Red Sites Slow to Load"
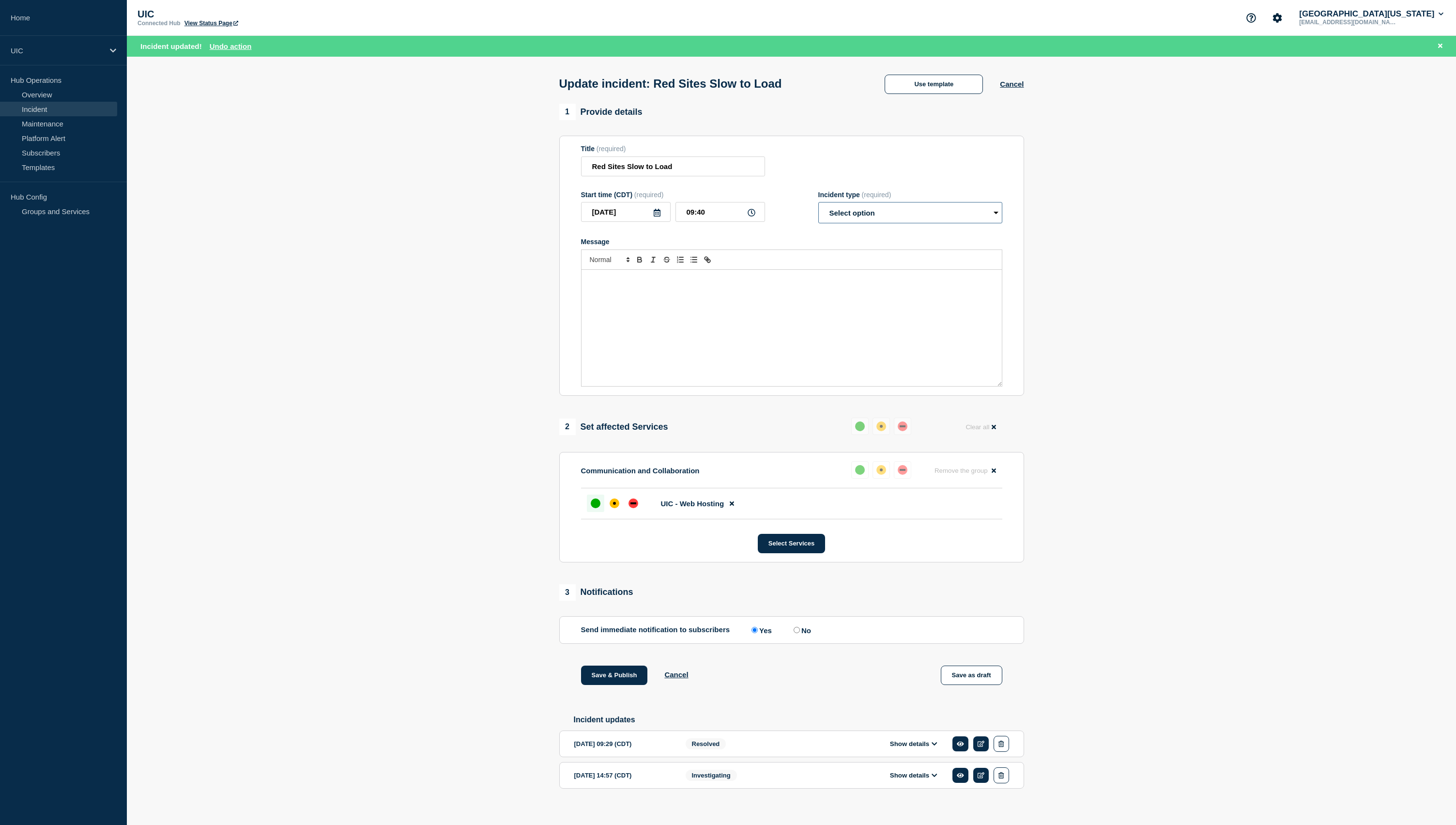
click at [957, 223] on select "Select option Investigating Identified Monitoring Resolved" at bounding box center [911, 212] width 184 height 21
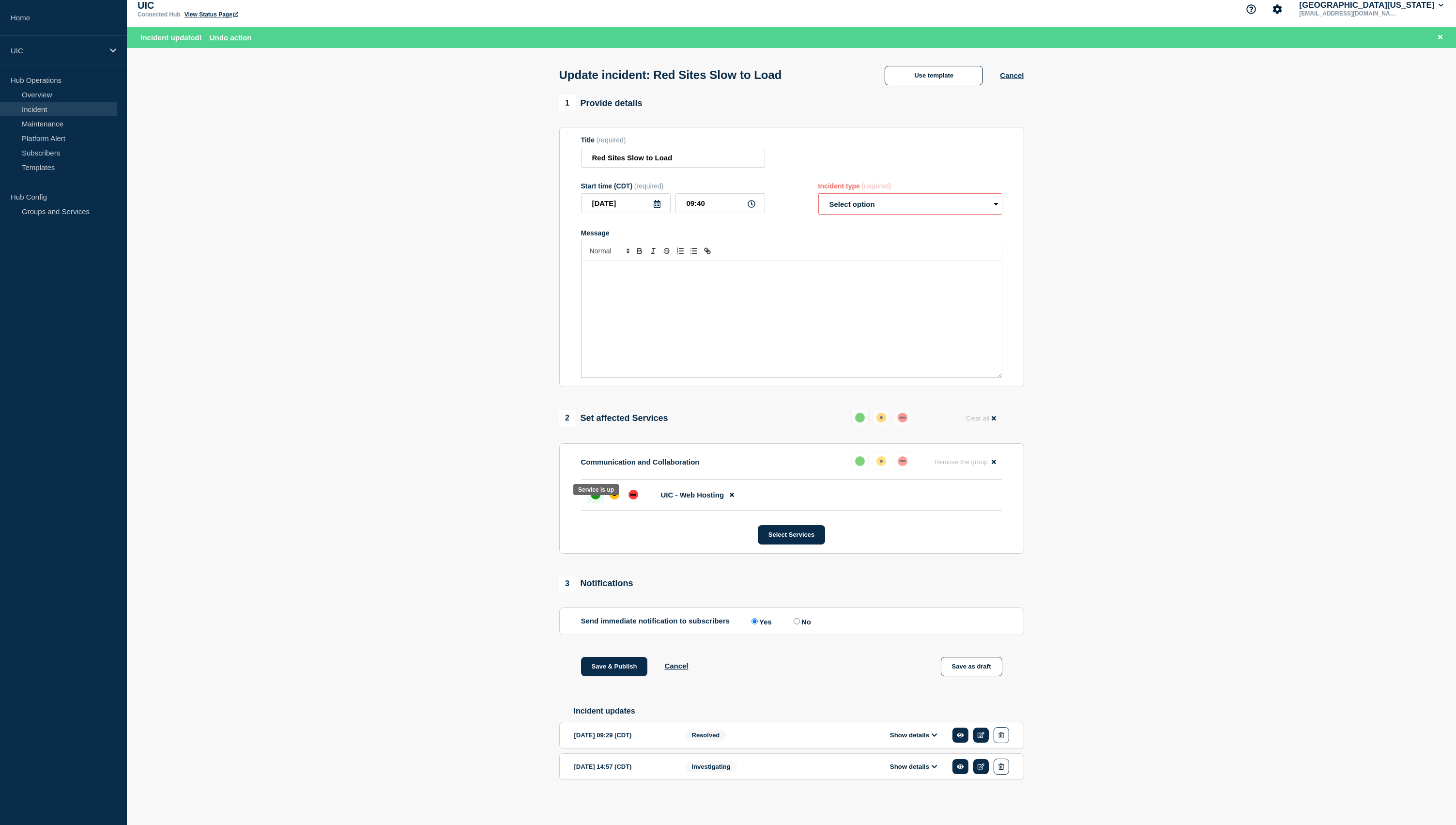
click at [592, 491] on div "up" at bounding box center [595, 494] width 10 height 10
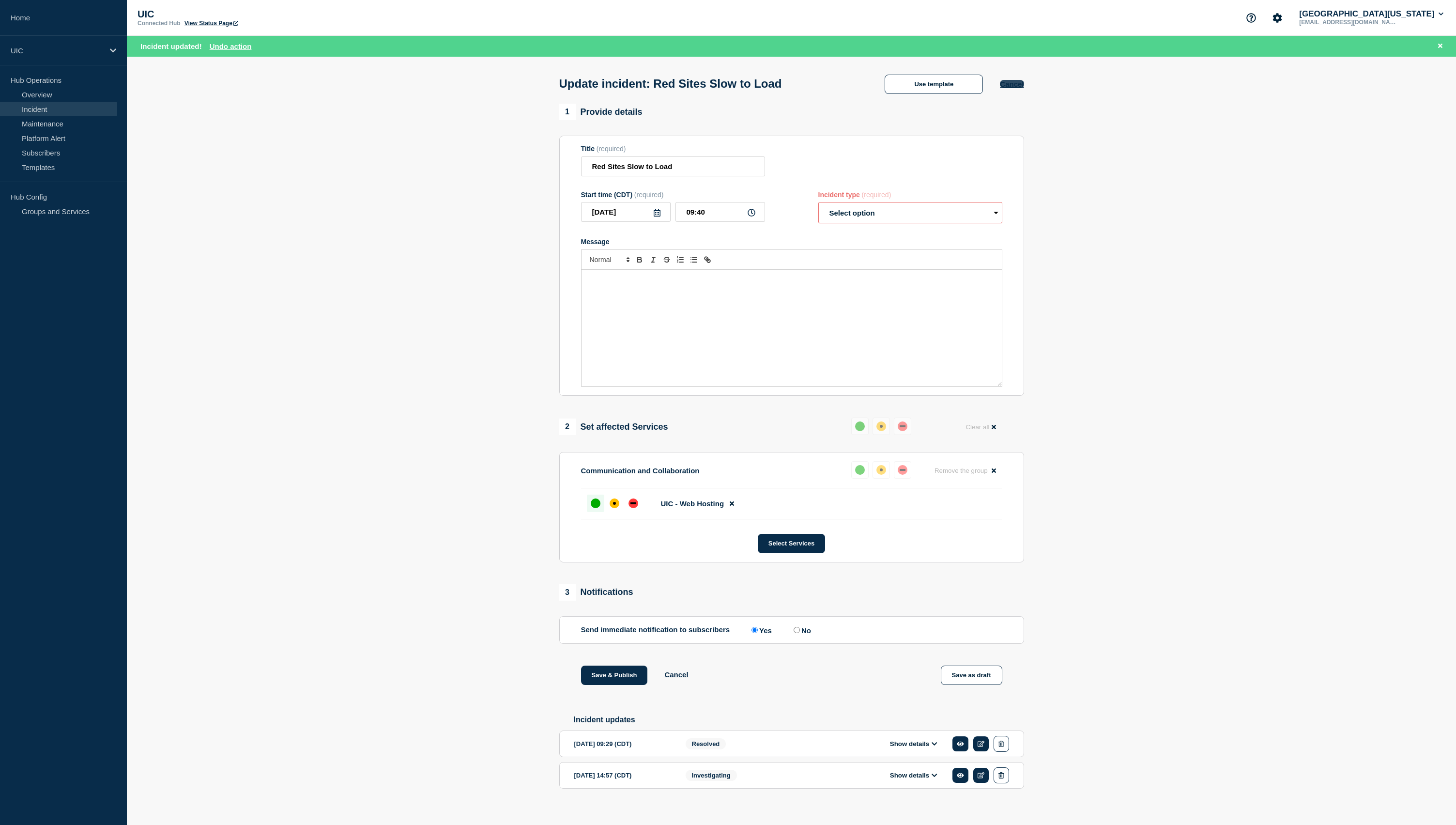
click at [1007, 87] on button "Cancel" at bounding box center [1012, 83] width 24 height 8
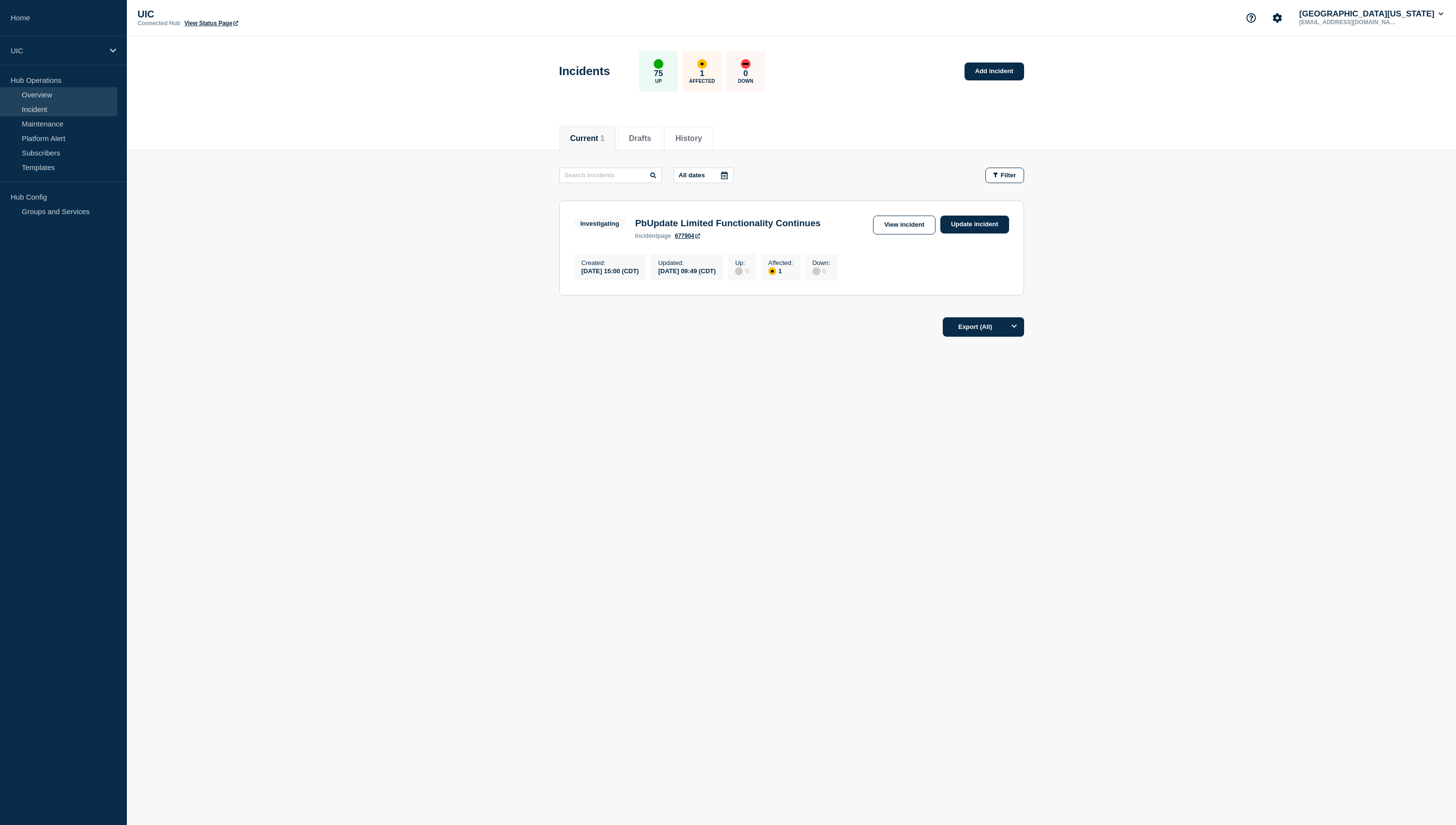
click at [50, 99] on link "Overview" at bounding box center [58, 94] width 117 height 15
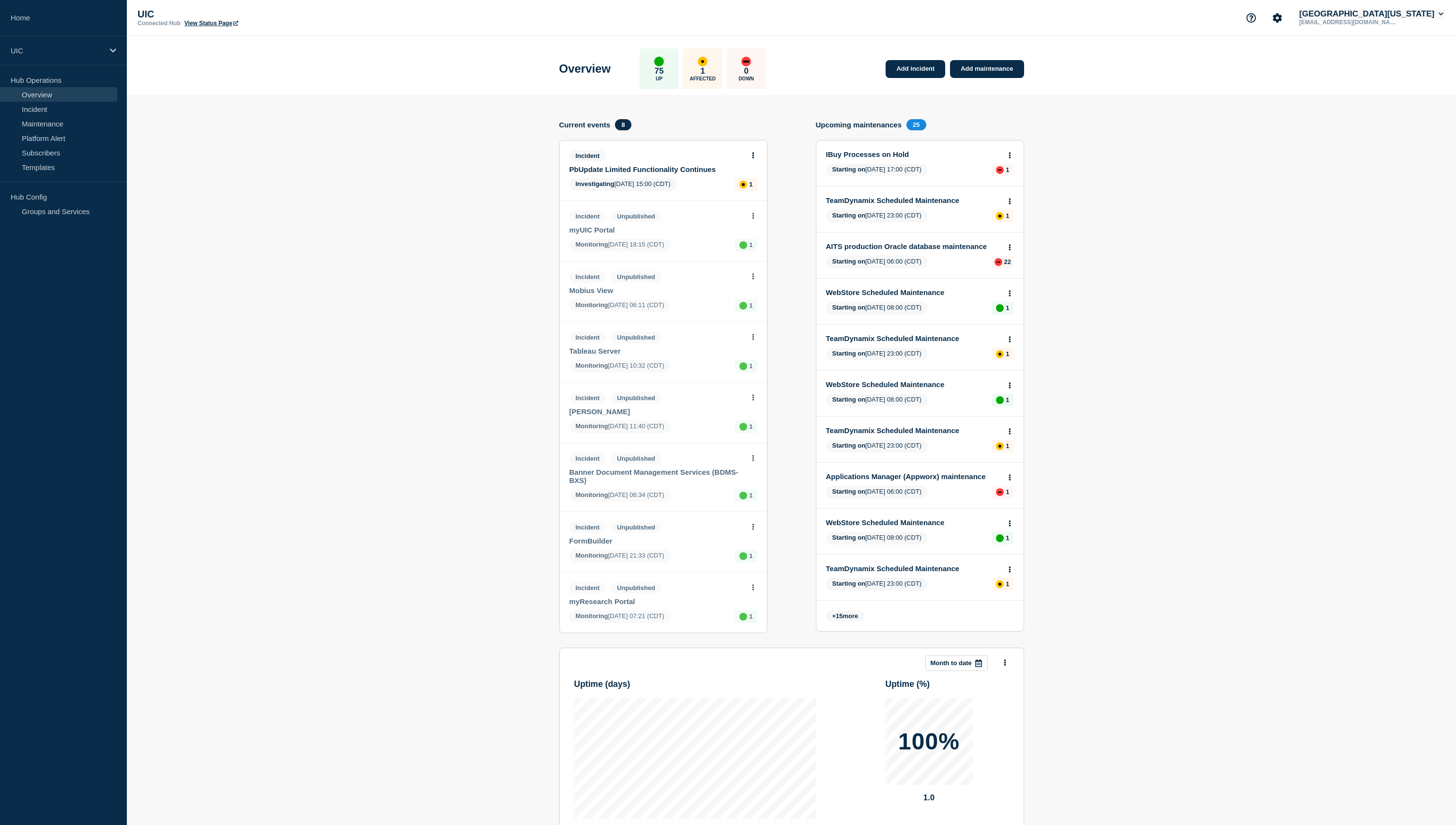
click at [1389, 17] on button "[GEOGRAPHIC_DATA][US_STATE]" at bounding box center [1371, 13] width 148 height 10
click at [1386, 134] on button "Log out" at bounding box center [1381, 130] width 24 height 8
